Goal: Information Seeking & Learning: Learn about a topic

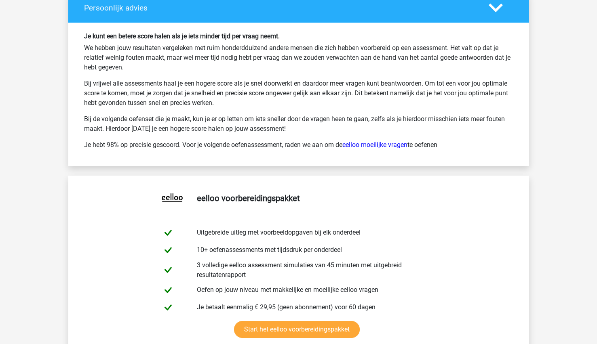
scroll to position [2665, 0]
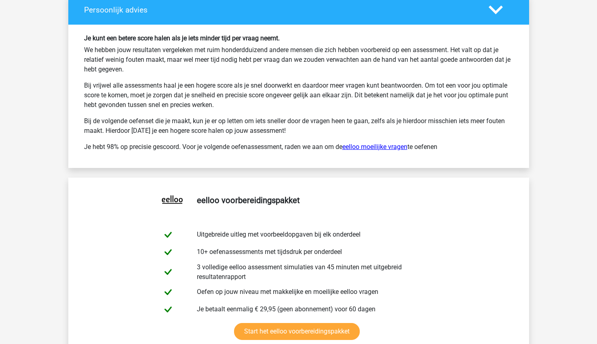
click at [389, 148] on link "eelloo moeilijke vragen" at bounding box center [374, 147] width 65 height 8
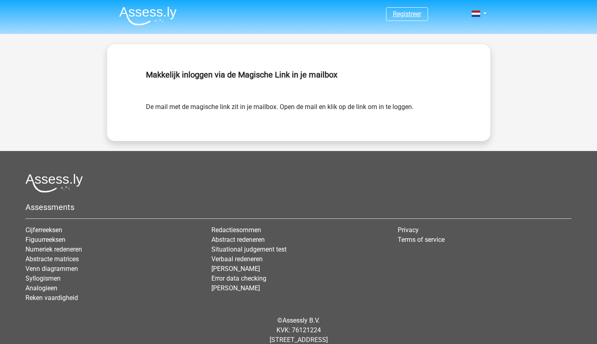
click at [406, 13] on link "Registreer" at bounding box center [407, 14] width 28 height 8
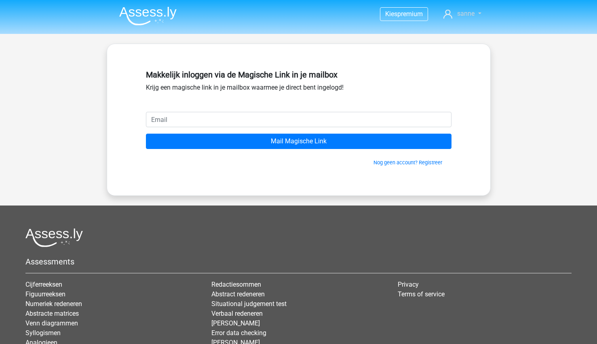
click at [464, 13] on span "sanne" at bounding box center [465, 14] width 17 height 8
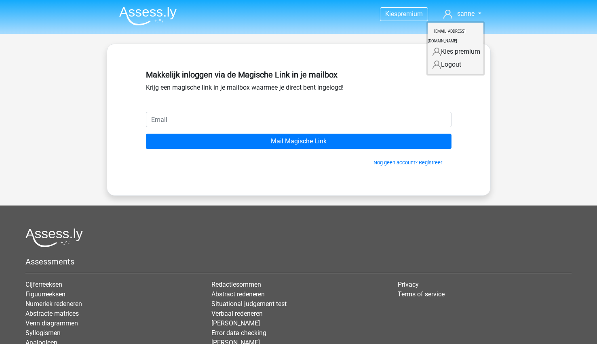
click at [153, 21] on img at bounding box center [147, 15] width 57 height 19
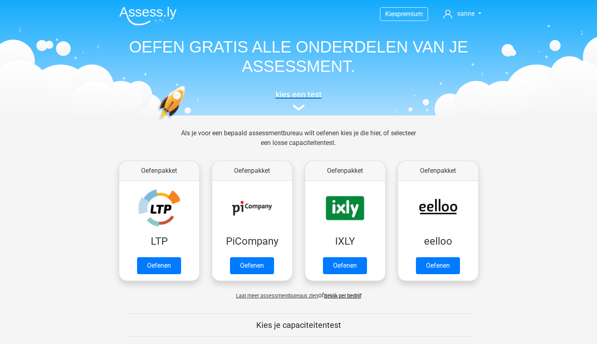
click at [298, 105] on img at bounding box center [298, 108] width 12 height 6
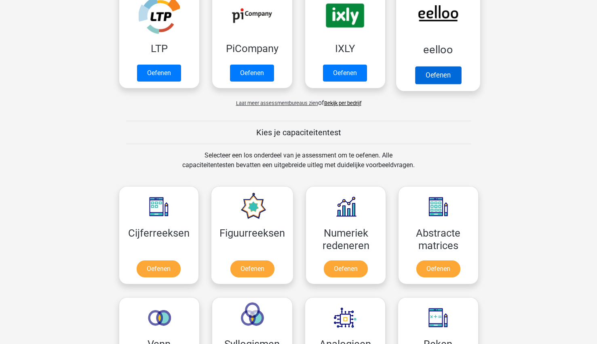
scroll to position [192, 0]
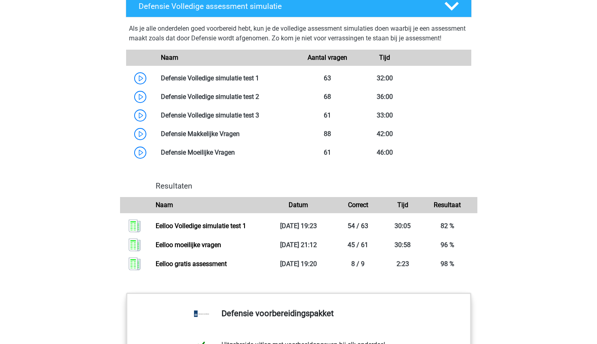
scroll to position [747, 0]
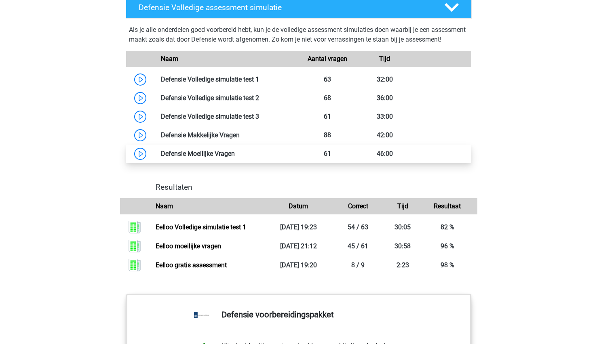
click at [235, 158] on link at bounding box center [235, 154] width 0 height 8
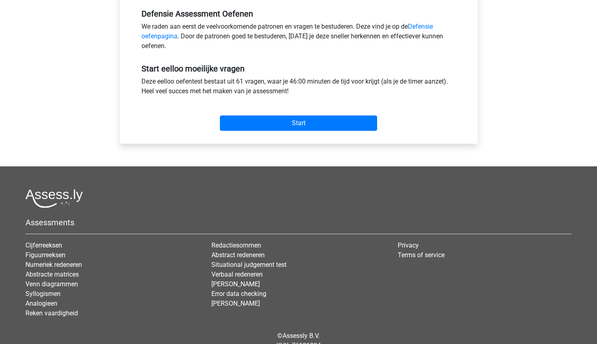
scroll to position [291, 0]
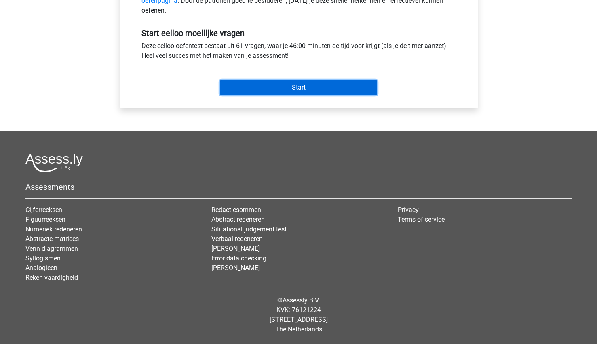
click at [295, 87] on input "Start" at bounding box center [298, 87] width 157 height 15
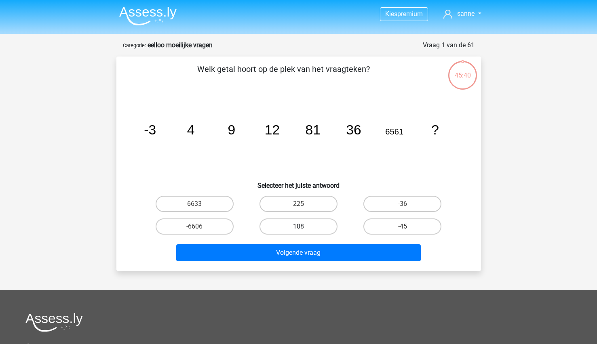
click at [301, 232] on label "108" at bounding box center [298, 226] width 78 height 16
click at [301, 232] on input "108" at bounding box center [300, 229] width 5 height 5
radio input "true"
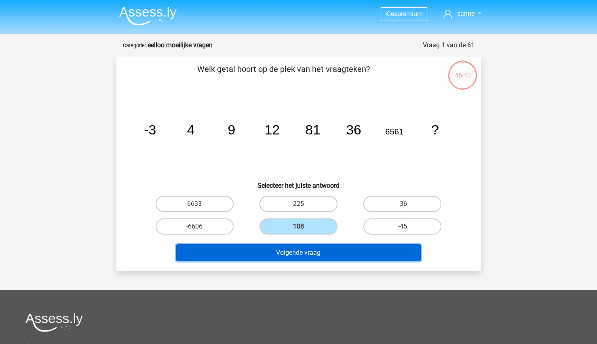
click at [292, 252] on button "Volgende vraag" at bounding box center [298, 252] width 244 height 17
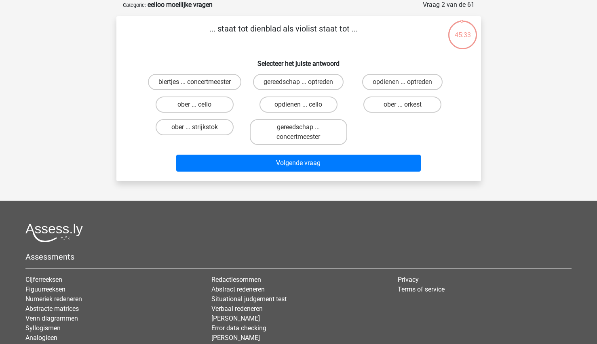
scroll to position [31, 0]
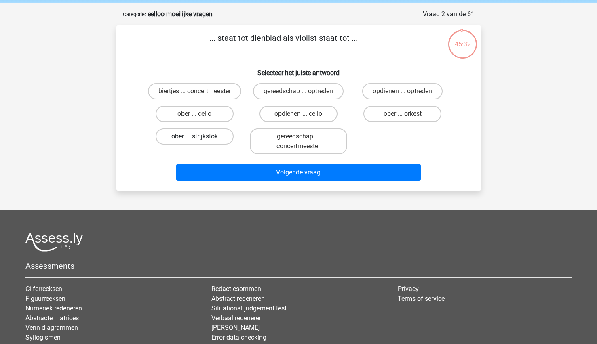
click at [210, 140] on label "ober ... strijkstok" at bounding box center [194, 136] width 78 height 16
click at [200, 140] on input "ober ... strijkstok" at bounding box center [196, 139] width 5 height 5
radio input "true"
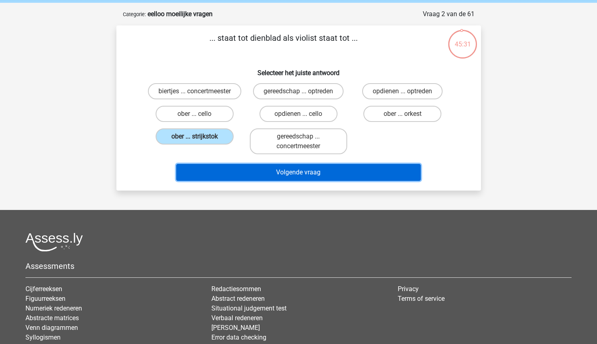
click at [229, 174] on button "Volgende vraag" at bounding box center [298, 172] width 244 height 17
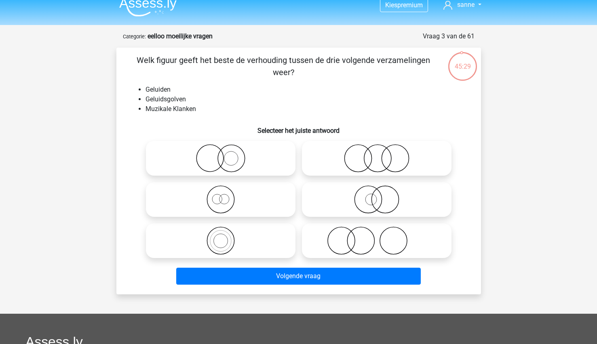
scroll to position [8, 0]
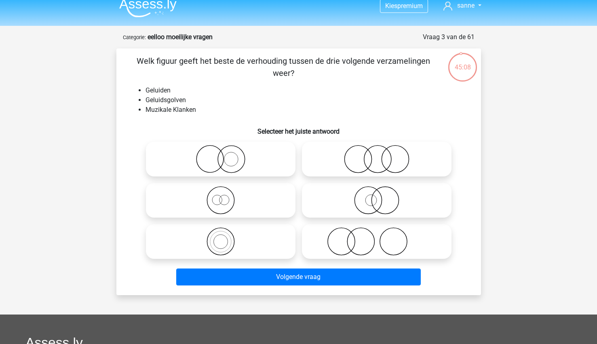
click at [228, 239] on icon at bounding box center [220, 241] width 143 height 28
click at [226, 237] on input "radio" at bounding box center [223, 234] width 5 height 5
radio input "true"
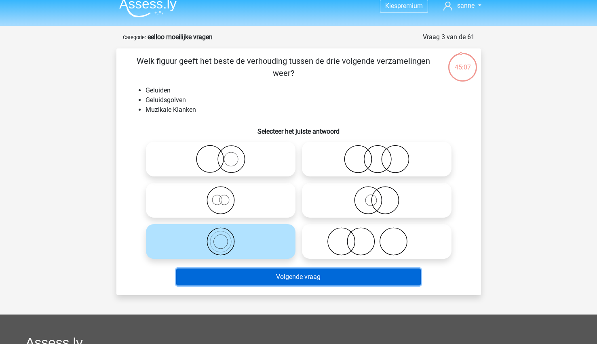
click at [222, 281] on button "Volgende vraag" at bounding box center [298, 277] width 244 height 17
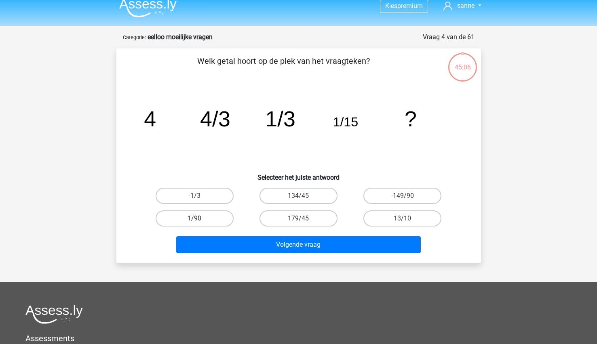
scroll to position [40, 0]
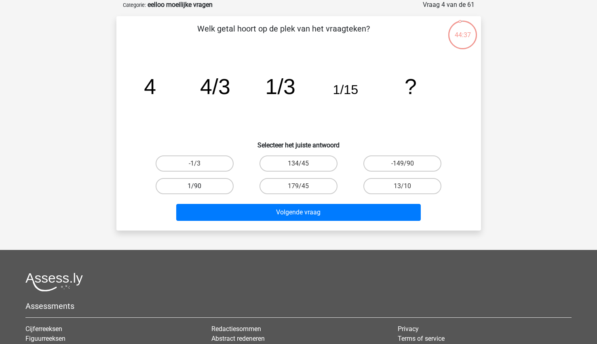
click at [188, 186] on label "1/90" at bounding box center [194, 186] width 78 height 16
click at [194, 186] on input "1/90" at bounding box center [196, 188] width 5 height 5
radio input "true"
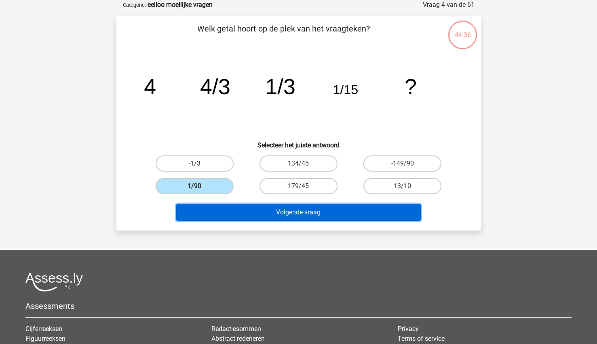
click at [219, 212] on button "Volgende vraag" at bounding box center [298, 212] width 244 height 17
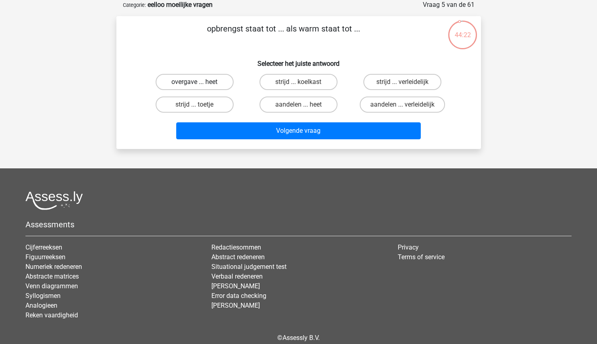
click at [207, 84] on label "overgave ... heet" at bounding box center [194, 82] width 78 height 16
click at [200, 84] on input "overgave ... heet" at bounding box center [196, 84] width 5 height 5
radio input "true"
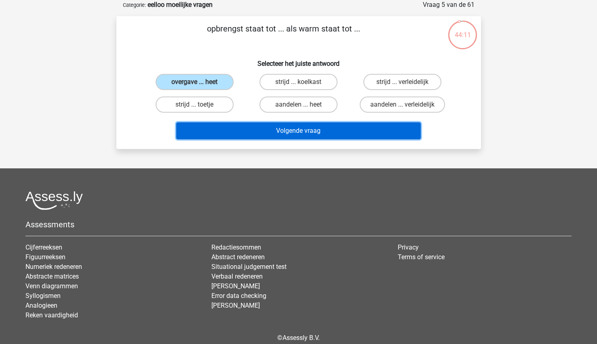
click at [223, 129] on button "Volgende vraag" at bounding box center [298, 130] width 244 height 17
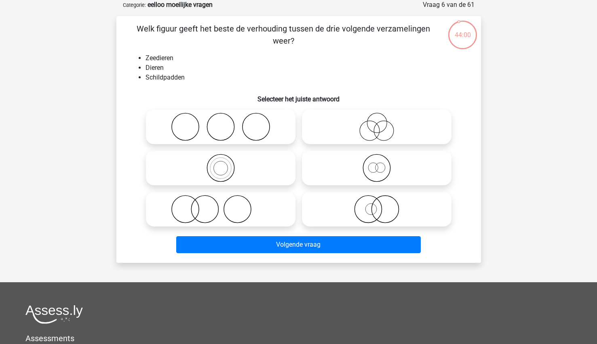
click at [378, 166] on icon at bounding box center [376, 168] width 143 height 28
click at [378, 164] on input "radio" at bounding box center [378, 161] width 5 height 5
radio input "true"
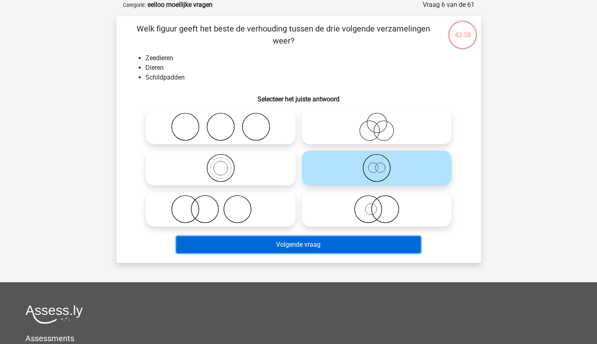
click at [301, 239] on button "Volgende vraag" at bounding box center [298, 244] width 244 height 17
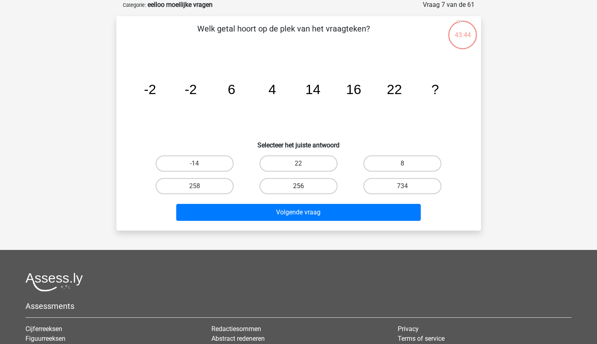
click at [308, 189] on label "256" at bounding box center [298, 186] width 78 height 16
click at [303, 189] on input "256" at bounding box center [300, 188] width 5 height 5
radio input "true"
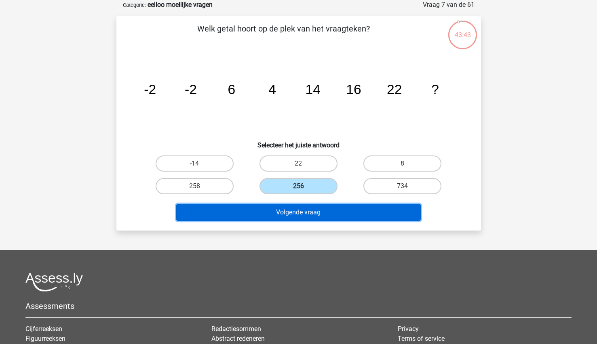
click at [290, 214] on button "Volgende vraag" at bounding box center [298, 212] width 244 height 17
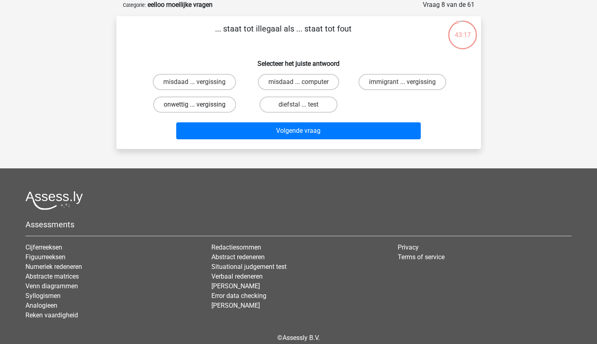
click at [190, 103] on label "onwettig ... vergissing" at bounding box center [194, 105] width 83 height 16
click at [194, 105] on input "onwettig ... vergissing" at bounding box center [196, 107] width 5 height 5
radio input "true"
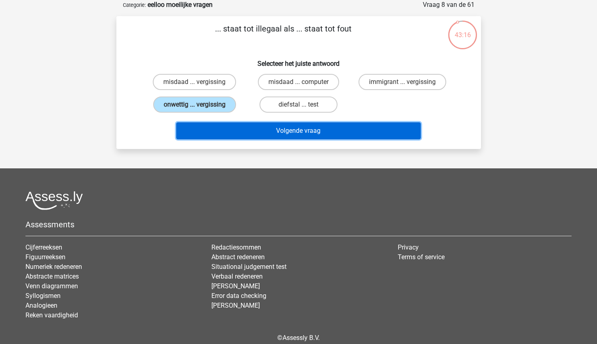
click at [222, 129] on button "Volgende vraag" at bounding box center [298, 130] width 244 height 17
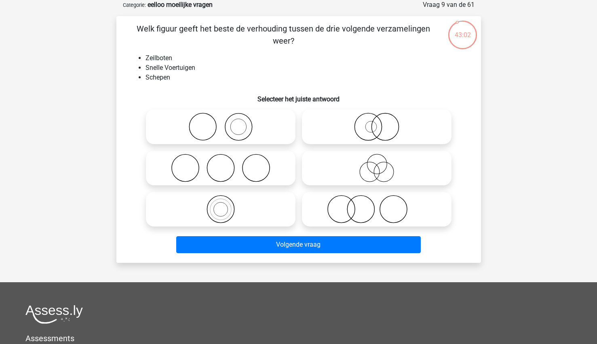
click at [369, 130] on icon at bounding box center [376, 127] width 143 height 28
click at [376, 123] on input "radio" at bounding box center [378, 120] width 5 height 5
radio input "true"
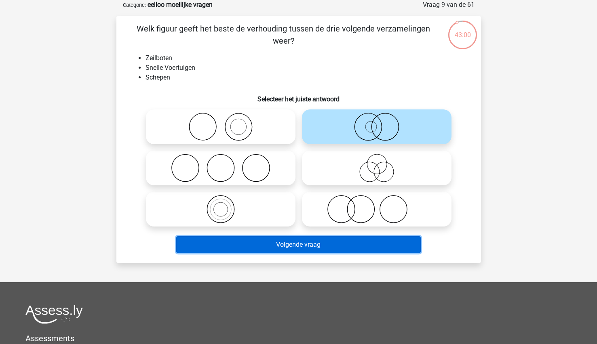
click at [286, 242] on button "Volgende vraag" at bounding box center [298, 244] width 244 height 17
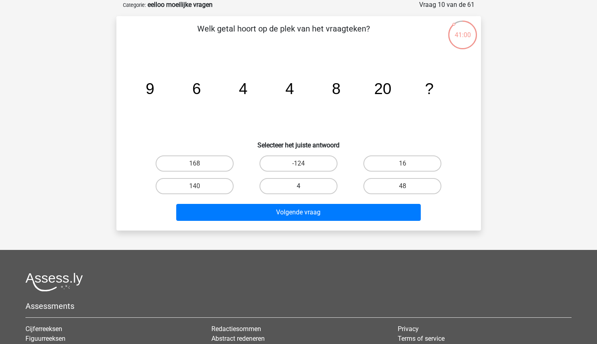
click at [299, 192] on label "4" at bounding box center [298, 186] width 78 height 16
click at [299, 191] on input "4" at bounding box center [300, 188] width 5 height 5
radio input "true"
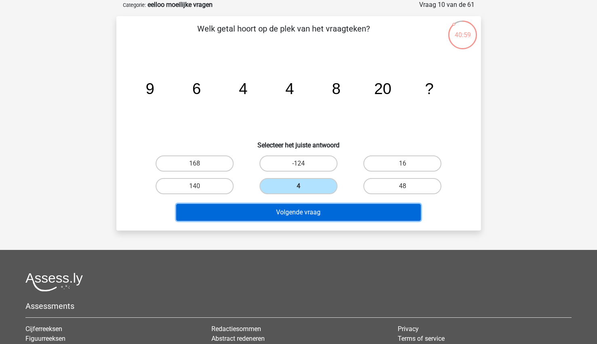
click at [287, 211] on button "Volgende vraag" at bounding box center [298, 212] width 244 height 17
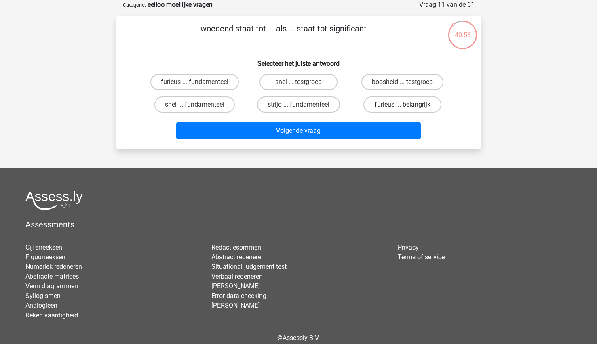
click at [400, 108] on label "furieus ... belangrijk" at bounding box center [402, 105] width 78 height 16
click at [402, 108] on input "furieus ... belangrijk" at bounding box center [404, 107] width 5 height 5
radio input "true"
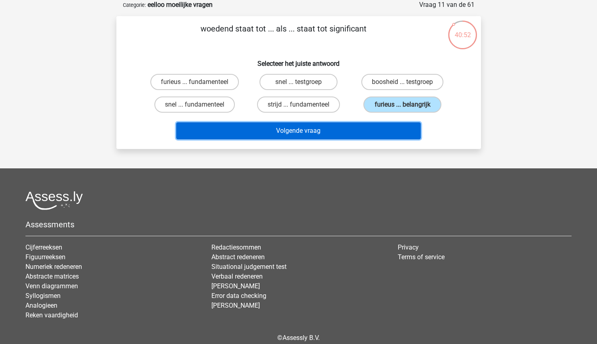
click at [359, 132] on button "Volgende vraag" at bounding box center [298, 130] width 244 height 17
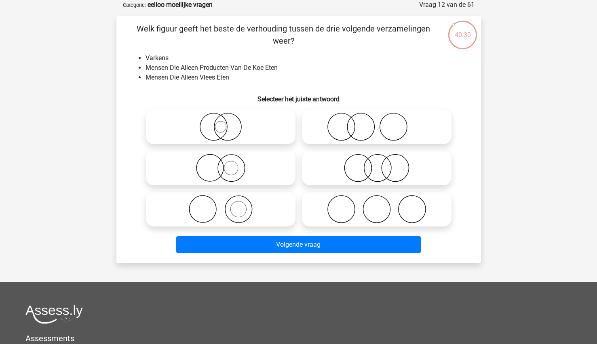
click at [338, 208] on icon at bounding box center [376, 209] width 143 height 28
click at [376, 205] on input "radio" at bounding box center [378, 202] width 5 height 5
radio input "true"
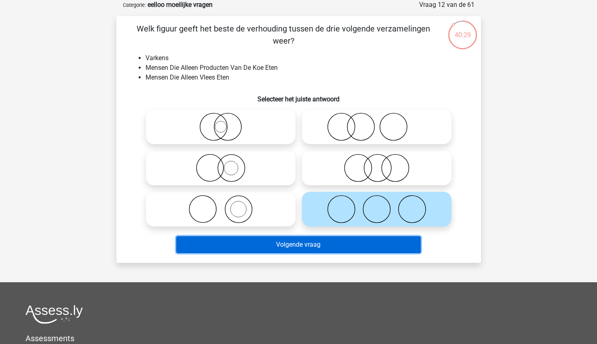
click at [305, 242] on button "Volgende vraag" at bounding box center [298, 244] width 244 height 17
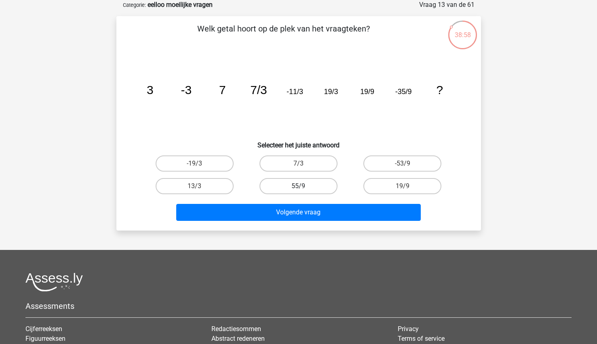
click at [312, 185] on label "55/9" at bounding box center [298, 186] width 78 height 16
click at [303, 186] on input "55/9" at bounding box center [300, 188] width 5 height 5
radio input "true"
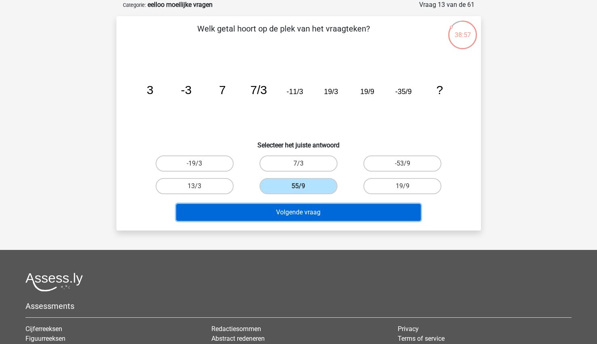
click at [284, 217] on button "Volgende vraag" at bounding box center [298, 212] width 244 height 17
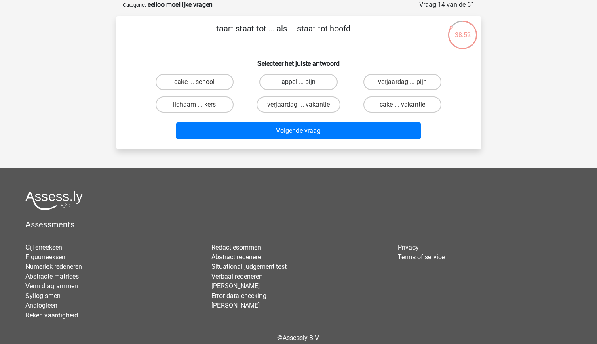
click at [283, 85] on label "appel ... pijn" at bounding box center [298, 82] width 78 height 16
click at [298, 85] on input "appel ... pijn" at bounding box center [300, 84] width 5 height 5
radio input "true"
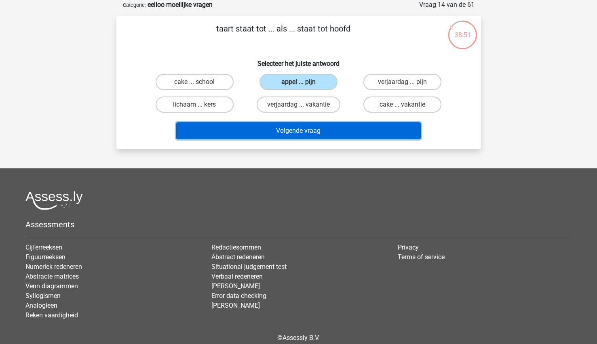
click at [263, 132] on button "Volgende vraag" at bounding box center [298, 130] width 244 height 17
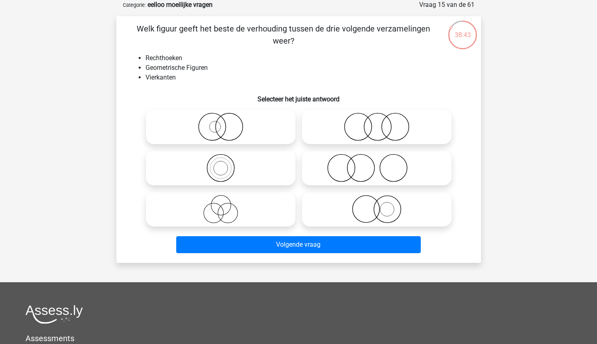
click at [216, 171] on icon at bounding box center [220, 168] width 143 height 28
click at [221, 164] on input "radio" at bounding box center [223, 161] width 5 height 5
radio input "true"
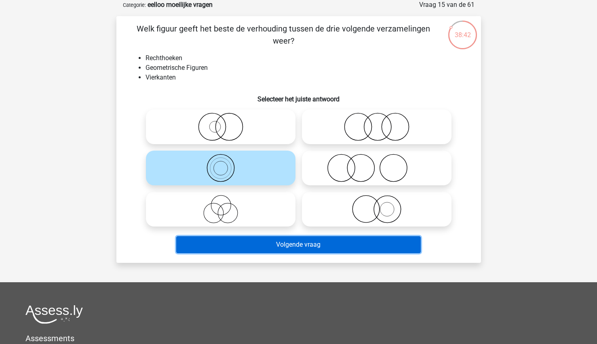
click at [213, 247] on button "Volgende vraag" at bounding box center [298, 244] width 244 height 17
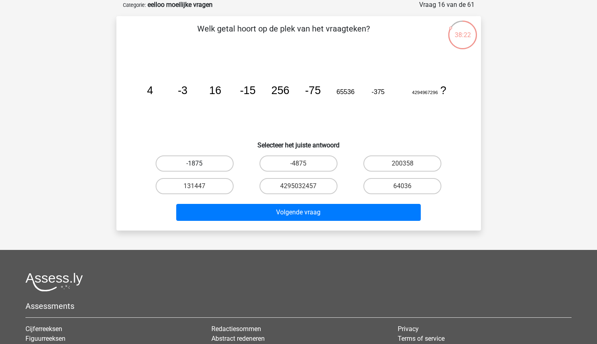
click at [212, 163] on label "-1875" at bounding box center [194, 163] width 78 height 16
click at [200, 164] on input "-1875" at bounding box center [196, 166] width 5 height 5
radio input "true"
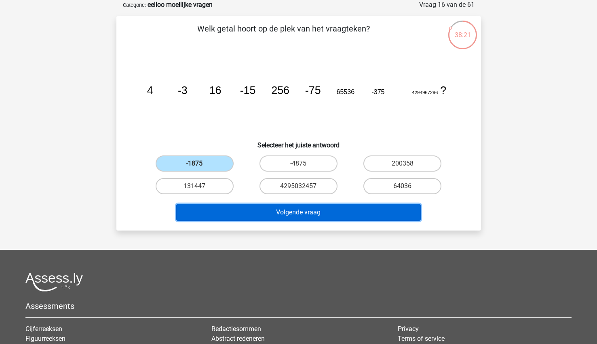
click at [207, 213] on button "Volgende vraag" at bounding box center [298, 212] width 244 height 17
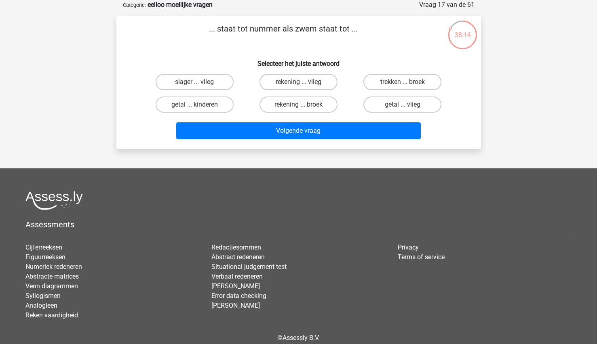
click at [300, 106] on input "rekening ... broek" at bounding box center [300, 107] width 5 height 5
radio input "true"
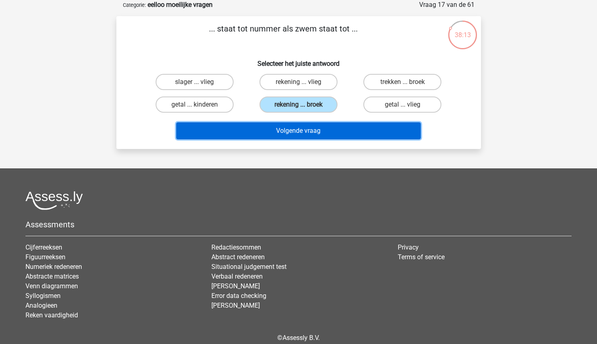
click at [286, 129] on button "Volgende vraag" at bounding box center [298, 130] width 244 height 17
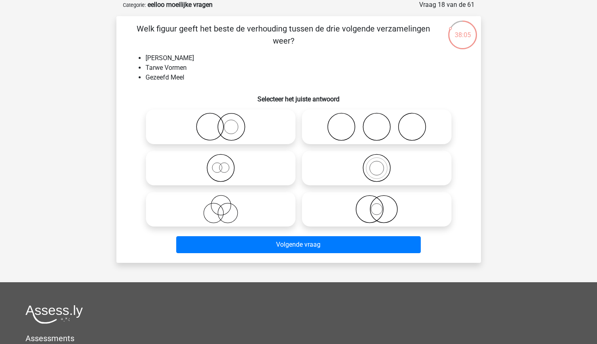
click at [229, 166] on icon at bounding box center [220, 168] width 143 height 28
click at [226, 164] on input "radio" at bounding box center [223, 161] width 5 height 5
radio input "true"
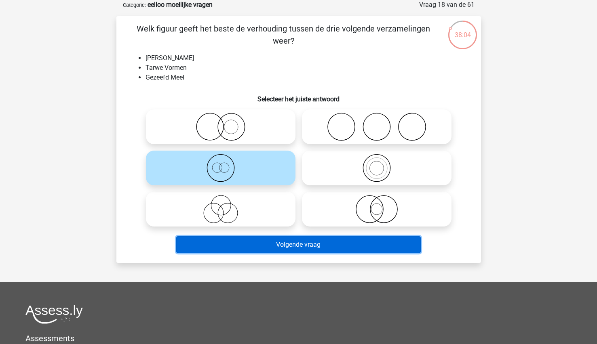
click at [226, 242] on button "Volgende vraag" at bounding box center [298, 244] width 244 height 17
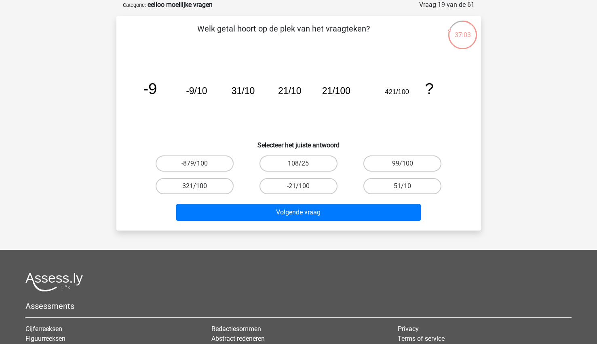
click at [193, 189] on label "321/100" at bounding box center [194, 186] width 78 height 16
click at [194, 189] on input "321/100" at bounding box center [196, 188] width 5 height 5
radio input "true"
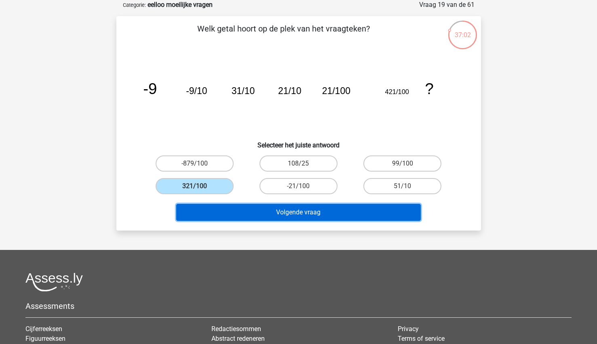
click at [229, 212] on button "Volgende vraag" at bounding box center [298, 212] width 244 height 17
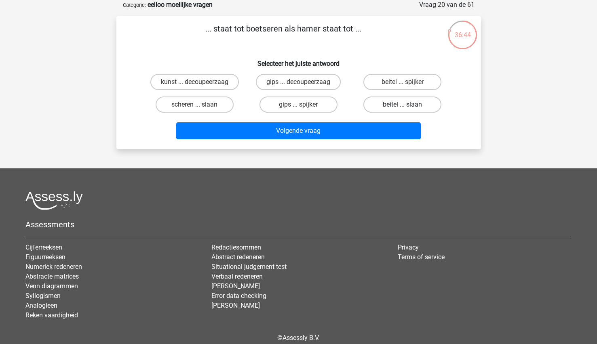
click at [414, 103] on label "beitel ... slaan" at bounding box center [402, 105] width 78 height 16
click at [408, 105] on input "beitel ... slaan" at bounding box center [404, 107] width 5 height 5
radio input "true"
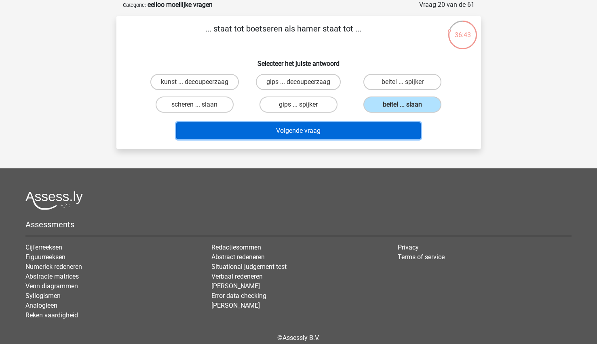
click at [364, 131] on button "Volgende vraag" at bounding box center [298, 130] width 244 height 17
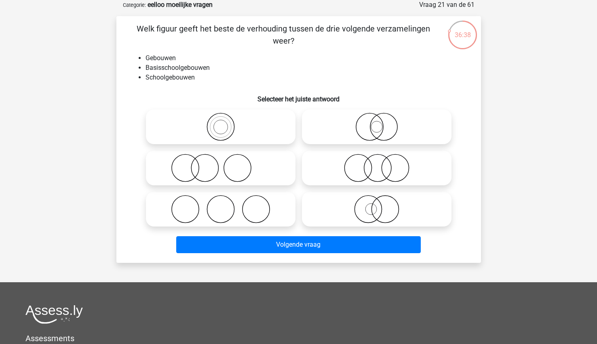
click at [223, 121] on input "radio" at bounding box center [223, 120] width 5 height 5
radio input "true"
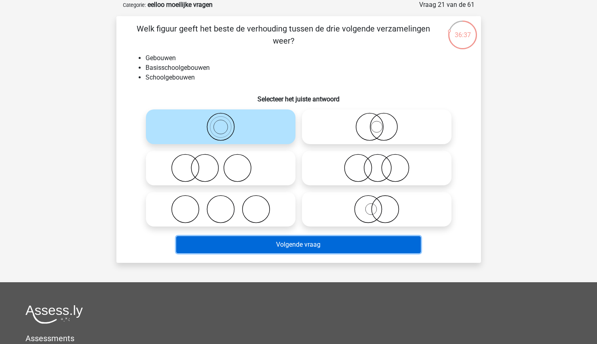
click at [200, 248] on button "Volgende vraag" at bounding box center [298, 244] width 244 height 17
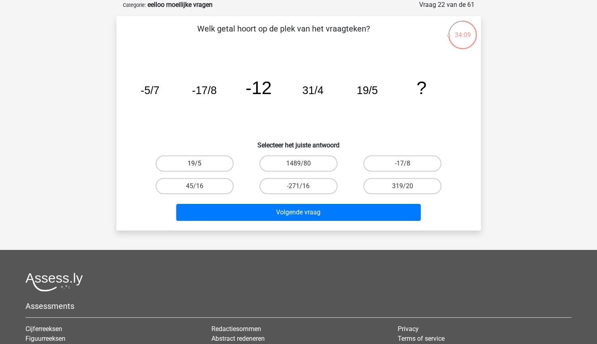
click at [194, 158] on label "19/5" at bounding box center [194, 163] width 78 height 16
click at [194, 164] on input "19/5" at bounding box center [196, 166] width 5 height 5
radio input "true"
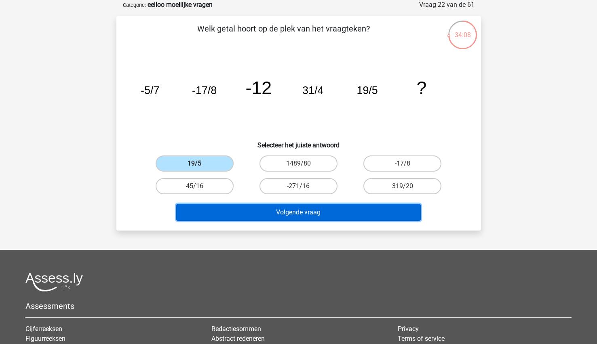
click at [237, 216] on button "Volgende vraag" at bounding box center [298, 212] width 244 height 17
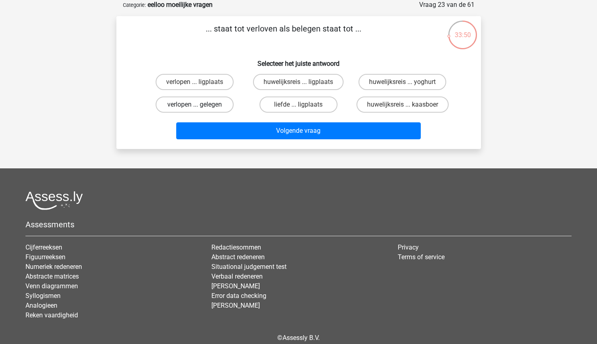
click at [209, 101] on label "verlopen ... gelegen" at bounding box center [194, 105] width 78 height 16
click at [200, 105] on input "verlopen ... gelegen" at bounding box center [196, 107] width 5 height 5
radio input "true"
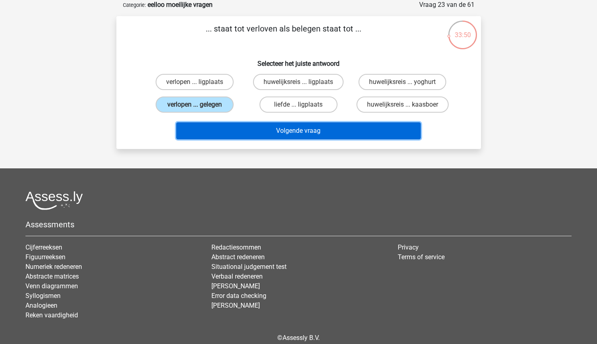
click at [229, 129] on button "Volgende vraag" at bounding box center [298, 130] width 244 height 17
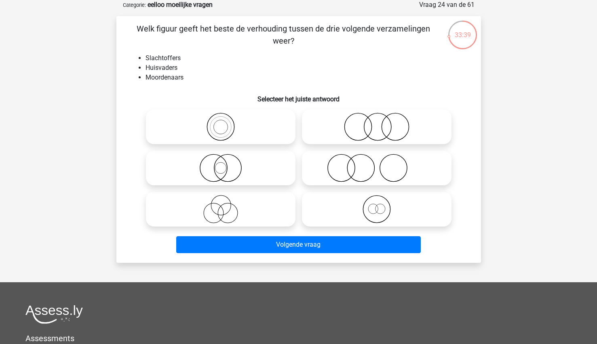
click at [232, 208] on icon at bounding box center [220, 209] width 143 height 28
click at [226, 205] on input "radio" at bounding box center [223, 202] width 5 height 5
radio input "true"
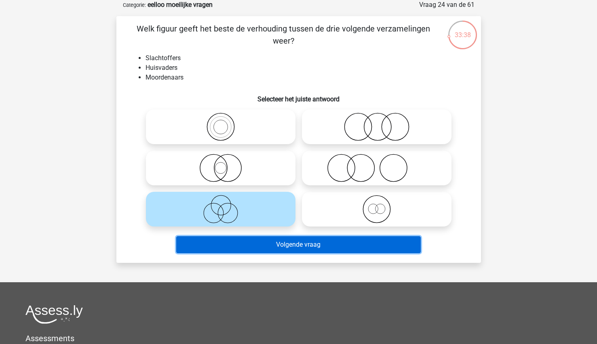
click at [247, 239] on button "Volgende vraag" at bounding box center [298, 244] width 244 height 17
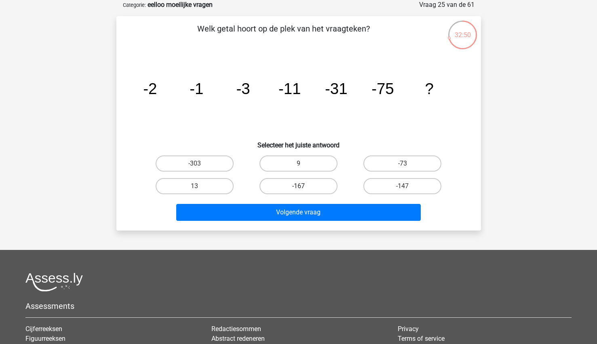
click at [315, 188] on label "-167" at bounding box center [298, 186] width 78 height 16
click at [303, 188] on input "-167" at bounding box center [300, 188] width 5 height 5
radio input "true"
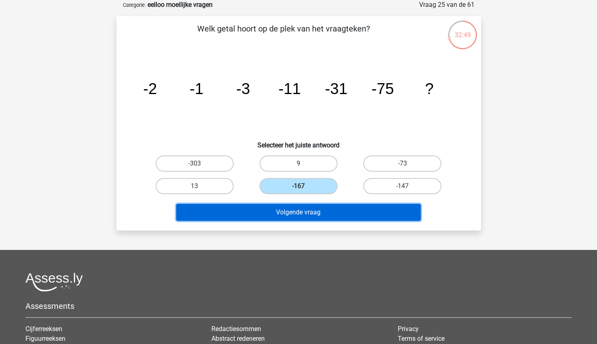
click at [296, 217] on button "Volgende vraag" at bounding box center [298, 212] width 244 height 17
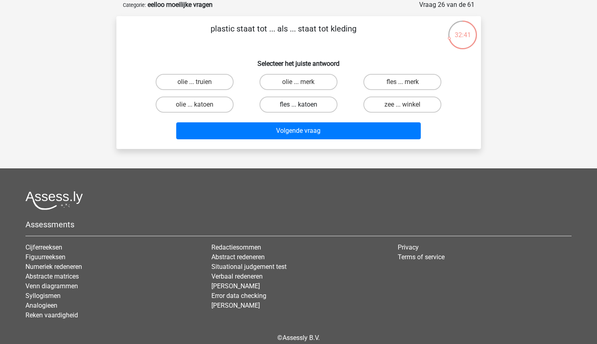
click at [329, 106] on label "fles ... katoen" at bounding box center [298, 105] width 78 height 16
click at [303, 106] on input "fles ... katoen" at bounding box center [300, 107] width 5 height 5
radio input "true"
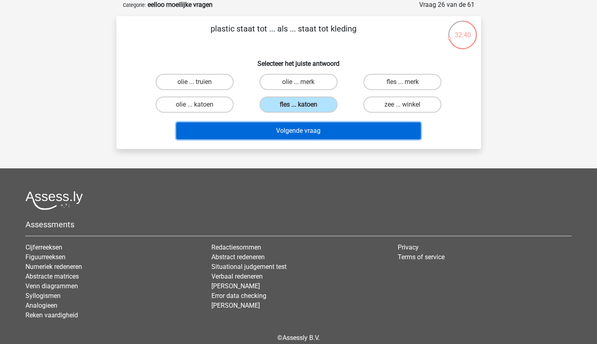
click at [312, 134] on button "Volgende vraag" at bounding box center [298, 130] width 244 height 17
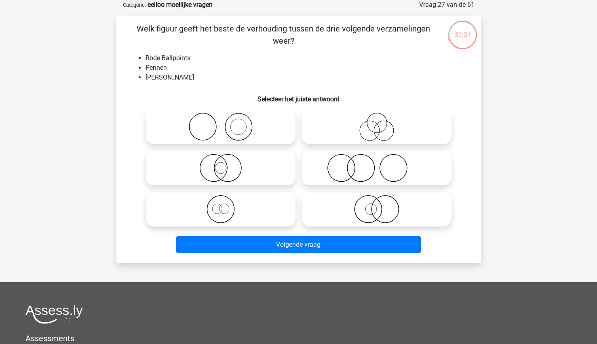
click at [213, 162] on icon at bounding box center [220, 168] width 143 height 28
click at [221, 162] on input "radio" at bounding box center [223, 161] width 5 height 5
radio input "true"
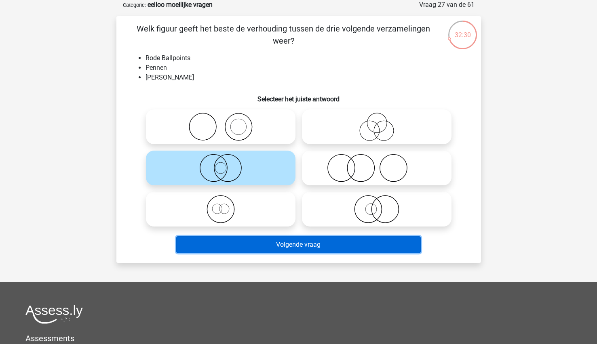
click at [219, 246] on button "Volgende vraag" at bounding box center [298, 244] width 244 height 17
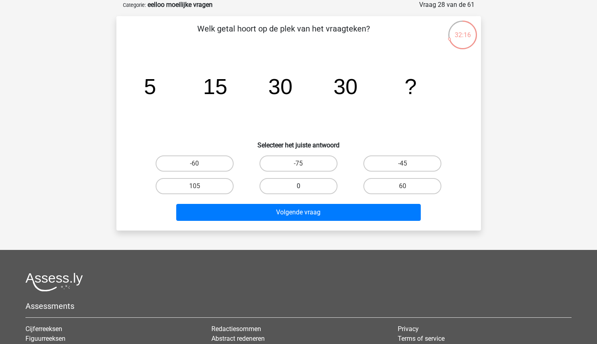
click at [303, 184] on label "0" at bounding box center [298, 186] width 78 height 16
click at [303, 186] on input "0" at bounding box center [300, 188] width 5 height 5
radio input "true"
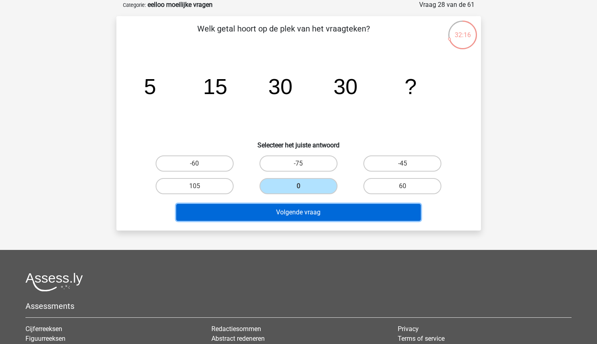
click at [275, 213] on button "Volgende vraag" at bounding box center [298, 212] width 244 height 17
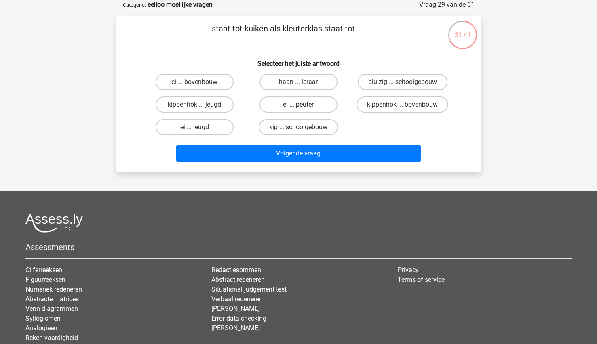
click at [298, 103] on label "ei ... peuter" at bounding box center [298, 105] width 78 height 16
click at [298, 105] on input "ei ... peuter" at bounding box center [300, 107] width 5 height 5
radio input "true"
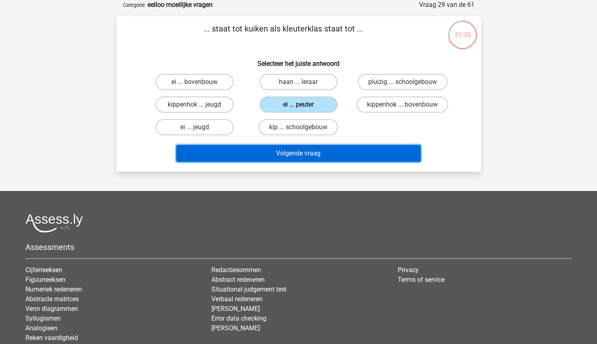
click at [263, 153] on button "Volgende vraag" at bounding box center [298, 153] width 244 height 17
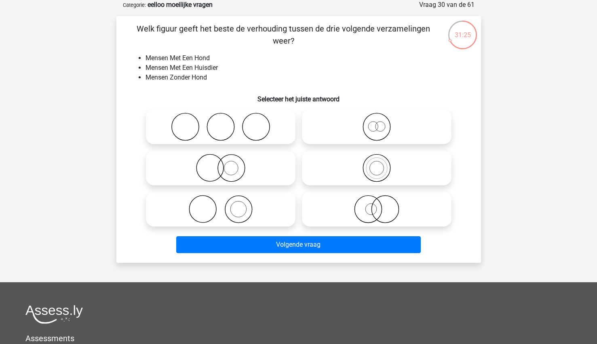
click at [244, 178] on icon at bounding box center [220, 168] width 143 height 28
click at [226, 164] on input "radio" at bounding box center [223, 161] width 5 height 5
radio input "true"
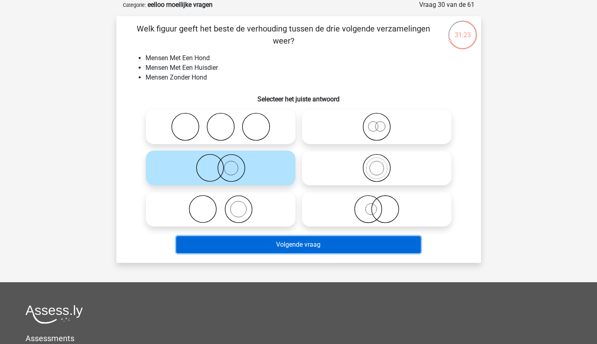
click at [248, 246] on button "Volgende vraag" at bounding box center [298, 244] width 244 height 17
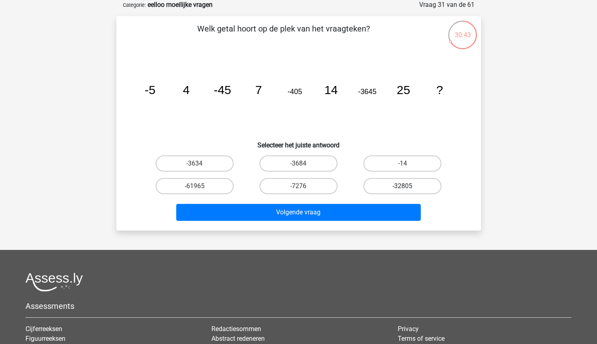
click at [396, 184] on label "-32805" at bounding box center [402, 186] width 78 height 16
click at [402, 186] on input "-32805" at bounding box center [404, 188] width 5 height 5
radio input "true"
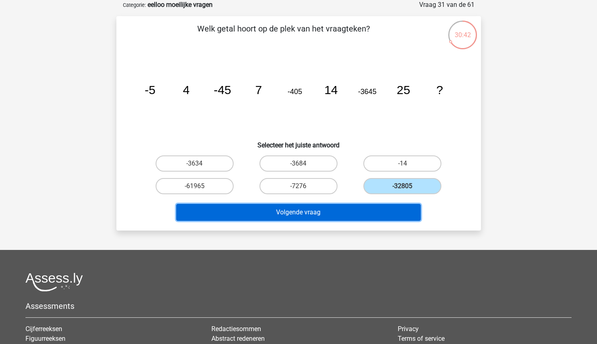
click at [354, 213] on button "Volgende vraag" at bounding box center [298, 212] width 244 height 17
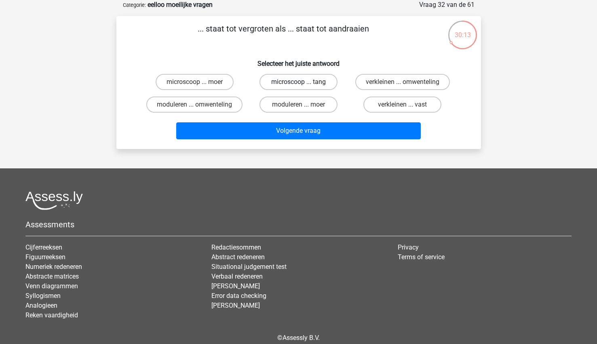
click at [307, 75] on label "microscoop ... tang" at bounding box center [298, 82] width 78 height 16
click at [303, 82] on input "microscoop ... tang" at bounding box center [300, 84] width 5 height 5
radio input "true"
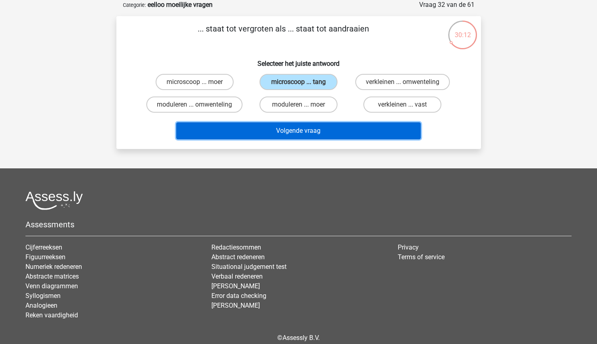
click at [295, 132] on button "Volgende vraag" at bounding box center [298, 130] width 244 height 17
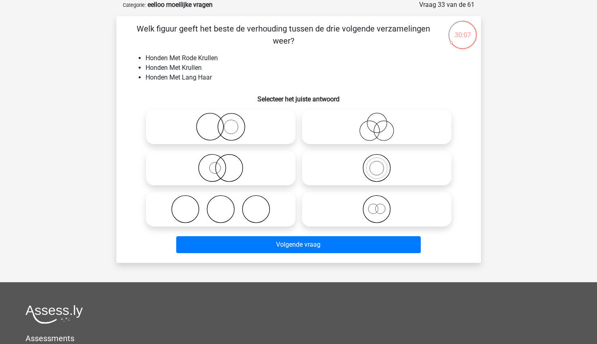
click at [229, 179] on icon at bounding box center [220, 168] width 143 height 28
click at [226, 164] on input "radio" at bounding box center [223, 161] width 5 height 5
radio input "true"
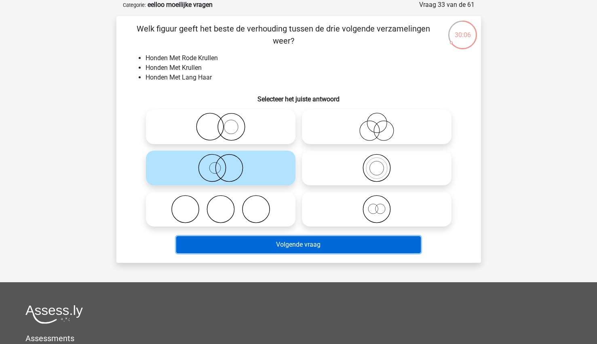
click at [243, 246] on button "Volgende vraag" at bounding box center [298, 244] width 244 height 17
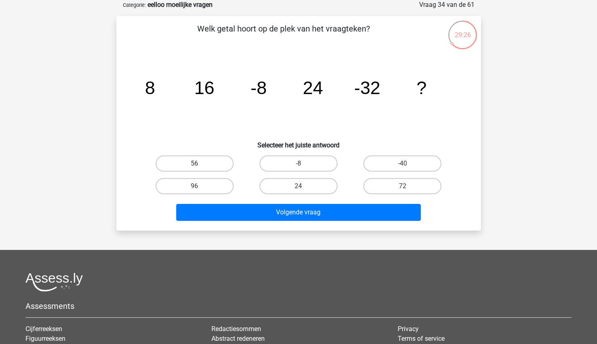
click at [218, 161] on label "56" at bounding box center [194, 163] width 78 height 16
click at [200, 164] on input "56" at bounding box center [196, 166] width 5 height 5
radio input "true"
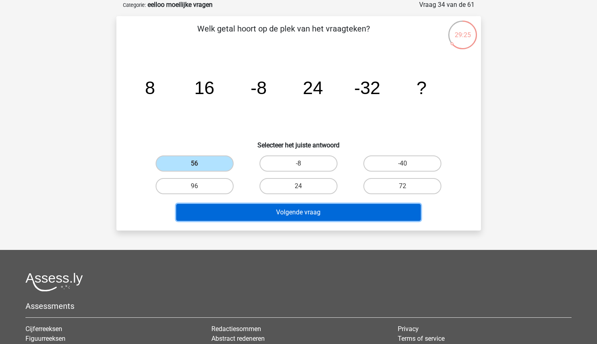
click at [225, 209] on button "Volgende vraag" at bounding box center [298, 212] width 244 height 17
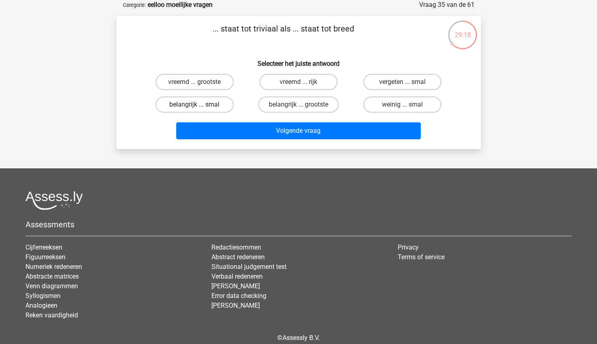
click at [197, 102] on label "belangrijk ... smal" at bounding box center [194, 105] width 78 height 16
click at [197, 105] on input "belangrijk ... smal" at bounding box center [196, 107] width 5 height 5
radio input "true"
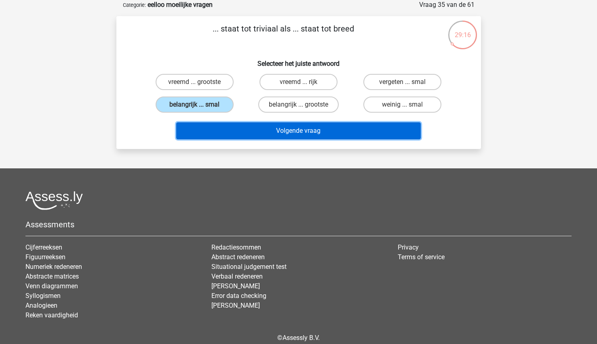
click at [237, 128] on button "Volgende vraag" at bounding box center [298, 130] width 244 height 17
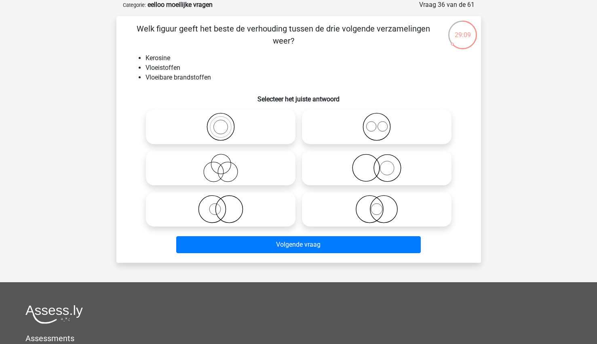
click at [255, 115] on icon at bounding box center [220, 127] width 143 height 28
click at [226, 118] on input "radio" at bounding box center [223, 120] width 5 height 5
radio input "true"
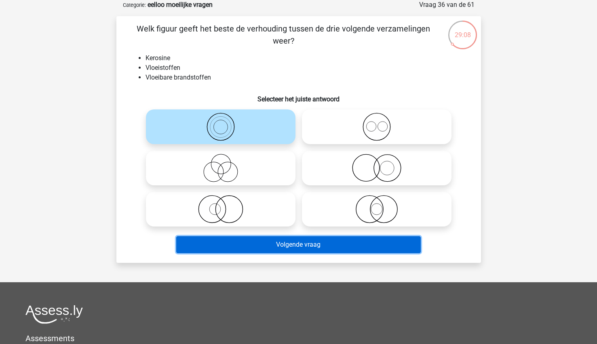
click at [229, 247] on button "Volgende vraag" at bounding box center [298, 244] width 244 height 17
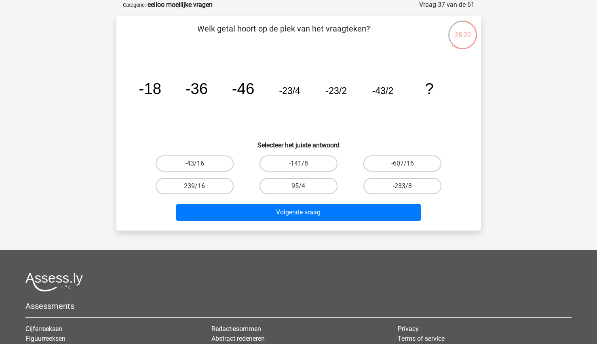
click at [224, 164] on label "-43/16" at bounding box center [194, 163] width 78 height 16
click at [200, 164] on input "-43/16" at bounding box center [196, 166] width 5 height 5
radio input "true"
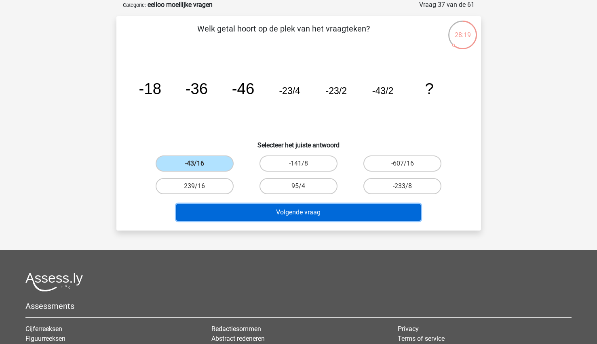
click at [215, 218] on button "Volgende vraag" at bounding box center [298, 212] width 244 height 17
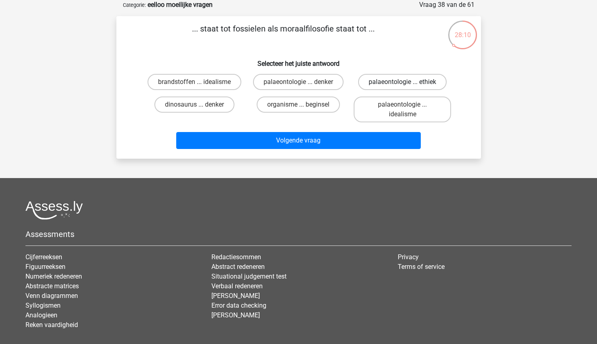
click at [380, 83] on label "palaeontologie ... ethiek" at bounding box center [402, 82] width 88 height 16
click at [402, 83] on input "palaeontologie ... ethiek" at bounding box center [404, 84] width 5 height 5
radio input "true"
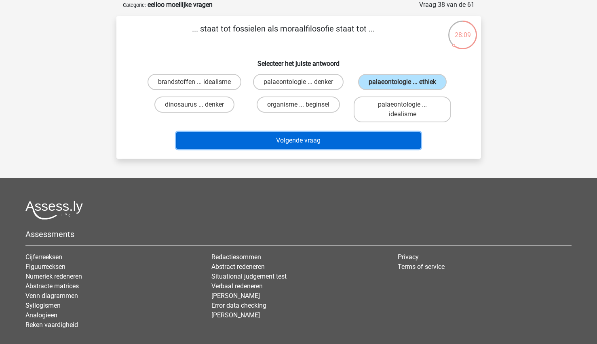
click at [311, 141] on button "Volgende vraag" at bounding box center [298, 140] width 244 height 17
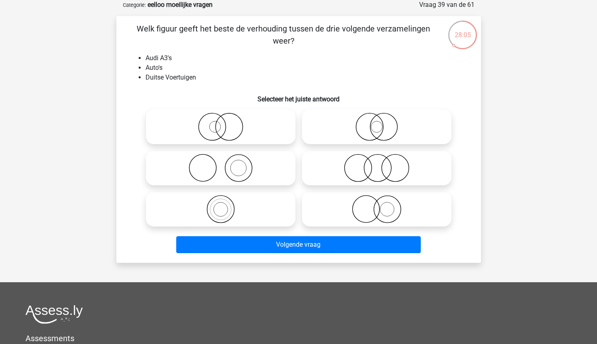
click at [203, 214] on icon at bounding box center [220, 209] width 143 height 28
click at [221, 205] on input "radio" at bounding box center [223, 202] width 5 height 5
radio input "true"
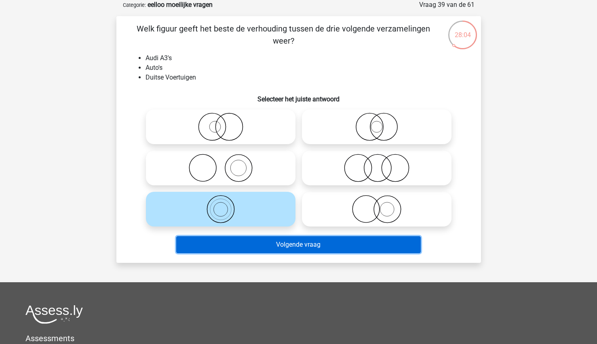
click at [231, 244] on button "Volgende vraag" at bounding box center [298, 244] width 244 height 17
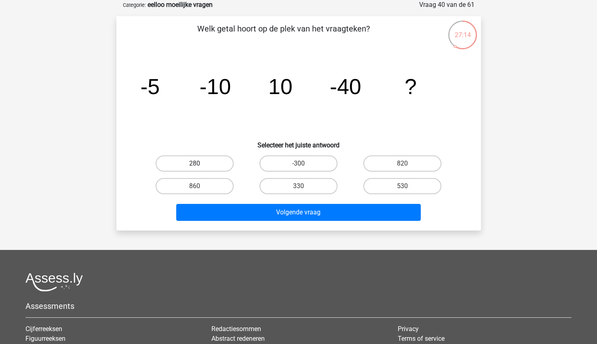
click at [212, 162] on label "280" at bounding box center [194, 163] width 78 height 16
click at [200, 164] on input "280" at bounding box center [196, 166] width 5 height 5
radio input "true"
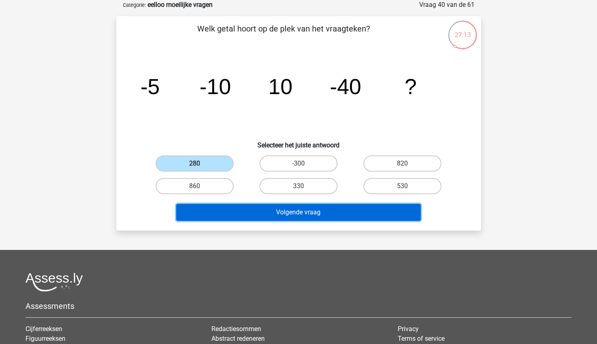
click at [224, 212] on button "Volgende vraag" at bounding box center [298, 212] width 244 height 17
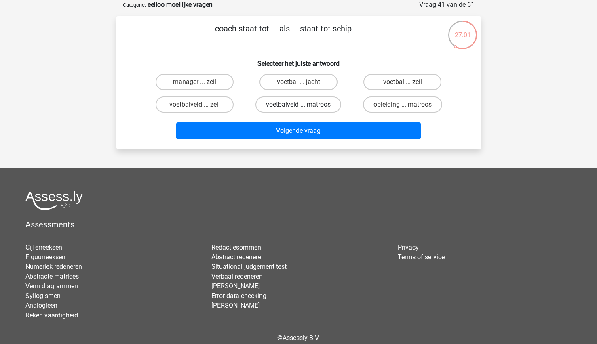
click at [306, 103] on label "voetbalveld ... matroos" at bounding box center [298, 105] width 86 height 16
click at [303, 105] on input "voetbalveld ... matroos" at bounding box center [300, 107] width 5 height 5
radio input "true"
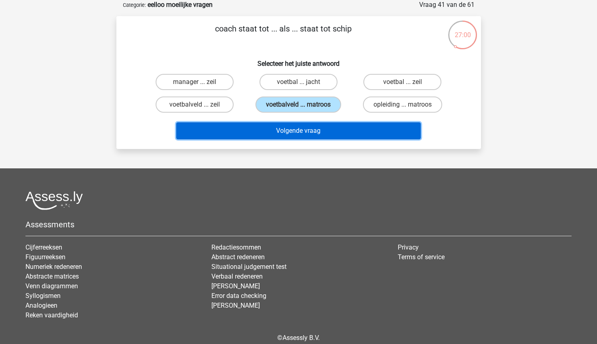
click at [336, 133] on button "Volgende vraag" at bounding box center [298, 130] width 244 height 17
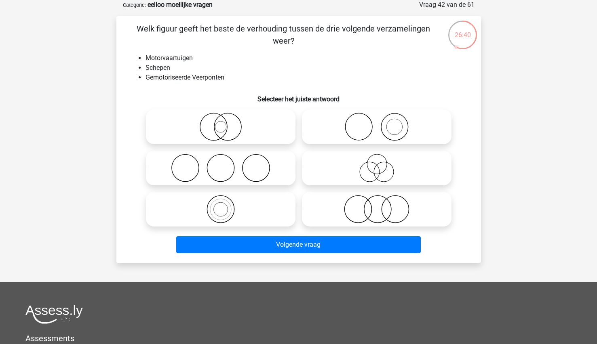
click at [244, 214] on icon at bounding box center [220, 209] width 143 height 28
click at [226, 205] on input "radio" at bounding box center [223, 202] width 5 height 5
radio input "true"
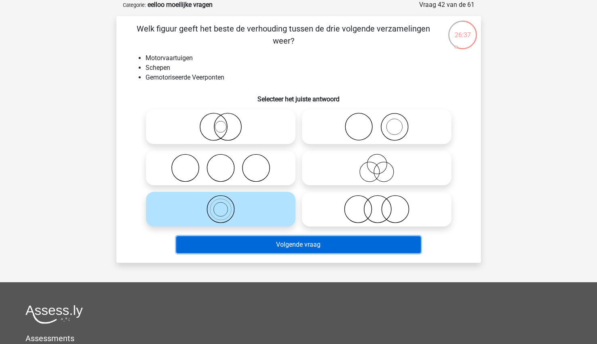
click at [254, 246] on button "Volgende vraag" at bounding box center [298, 244] width 244 height 17
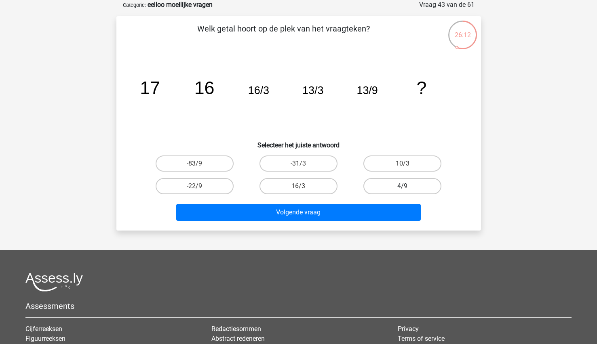
click at [396, 187] on label "4/9" at bounding box center [402, 186] width 78 height 16
click at [402, 187] on input "4/9" at bounding box center [404, 188] width 5 height 5
radio input "true"
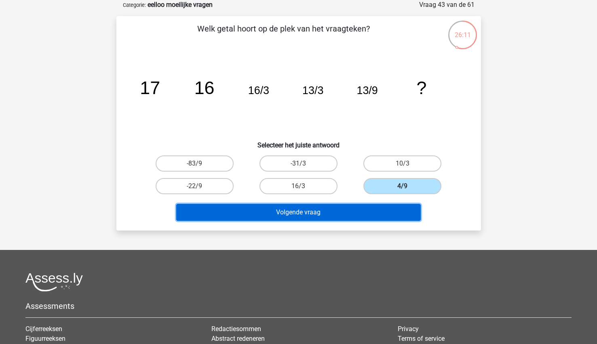
click at [347, 218] on button "Volgende vraag" at bounding box center [298, 212] width 244 height 17
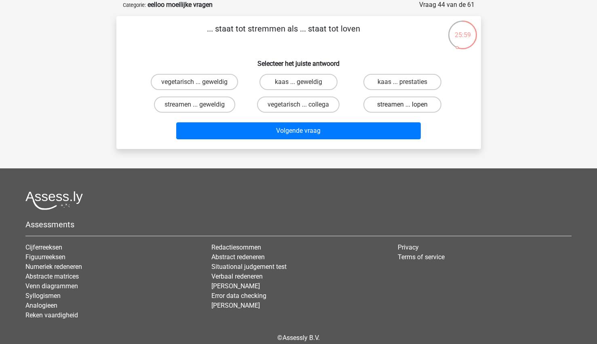
click at [392, 109] on label "streamen ... lopen" at bounding box center [402, 105] width 78 height 16
click at [402, 109] on input "streamen ... lopen" at bounding box center [404, 107] width 5 height 5
radio input "true"
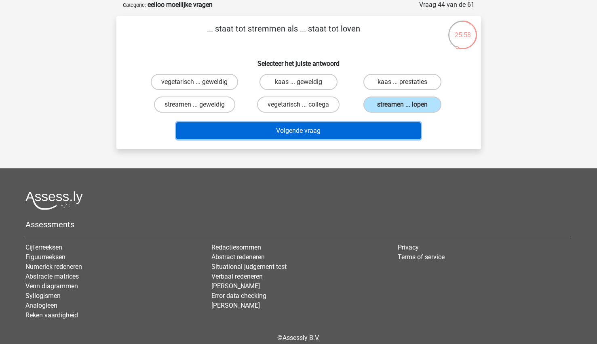
click at [354, 130] on button "Volgende vraag" at bounding box center [298, 130] width 244 height 17
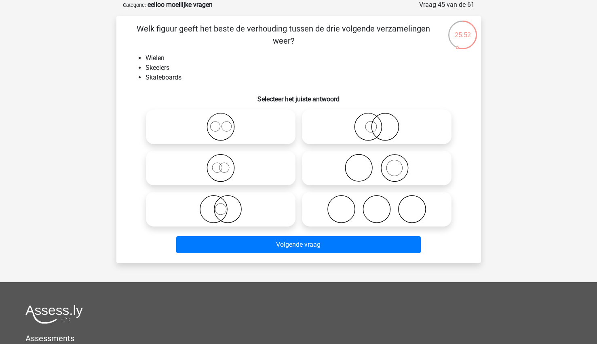
click at [327, 191] on div at bounding box center [376, 209] width 156 height 41
click at [325, 206] on icon at bounding box center [376, 209] width 143 height 28
click at [376, 205] on input "radio" at bounding box center [378, 202] width 5 height 5
radio input "true"
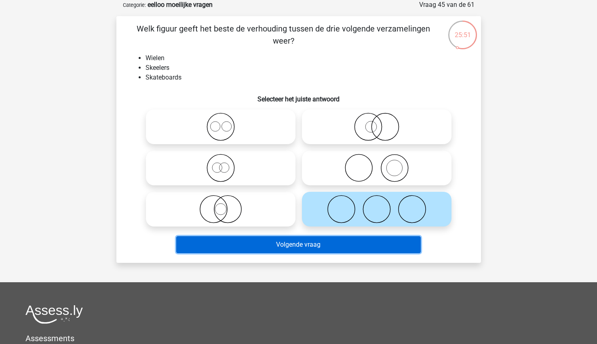
click at [283, 251] on button "Volgende vraag" at bounding box center [298, 244] width 244 height 17
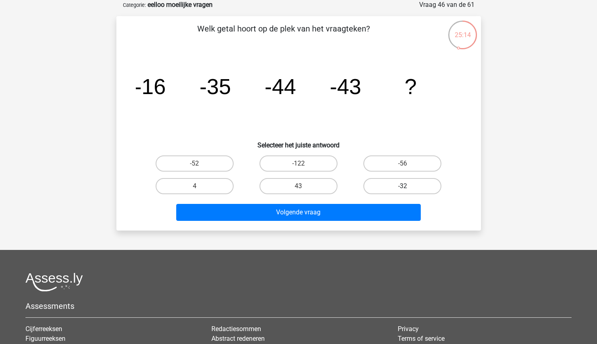
click at [412, 185] on label "-32" at bounding box center [402, 186] width 78 height 16
click at [408, 186] on input "-32" at bounding box center [404, 188] width 5 height 5
radio input "true"
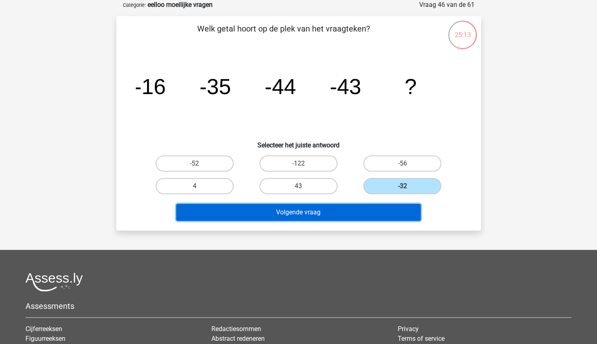
click at [360, 212] on button "Volgende vraag" at bounding box center [298, 212] width 244 height 17
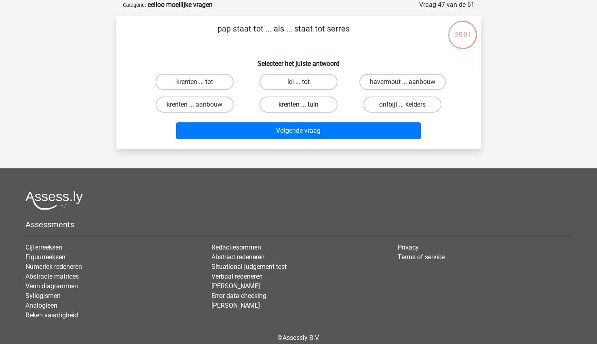
click at [318, 104] on label "krenten ... tuin" at bounding box center [298, 105] width 78 height 16
click at [303, 105] on input "krenten ... tuin" at bounding box center [300, 107] width 5 height 5
radio input "true"
click at [437, 108] on label "ontbijt ... kelders" at bounding box center [402, 105] width 78 height 16
click at [408, 108] on input "ontbijt ... kelders" at bounding box center [404, 107] width 5 height 5
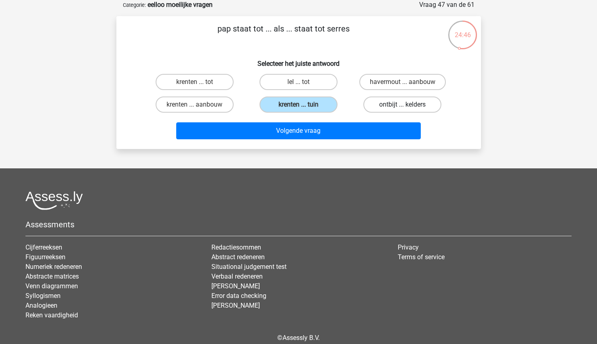
radio input "true"
click at [401, 82] on label "havermout ... aanbouw" at bounding box center [402, 82] width 86 height 16
click at [402, 82] on input "havermout ... aanbouw" at bounding box center [404, 84] width 5 height 5
radio input "true"
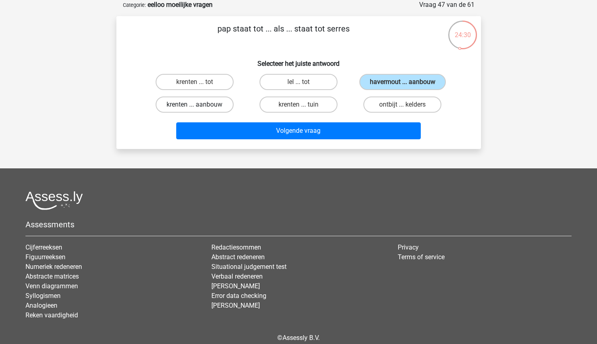
click at [209, 106] on label "krenten ... aanbouw" at bounding box center [194, 105] width 78 height 16
click at [200, 106] on input "krenten ... aanbouw" at bounding box center [196, 107] width 5 height 5
radio input "true"
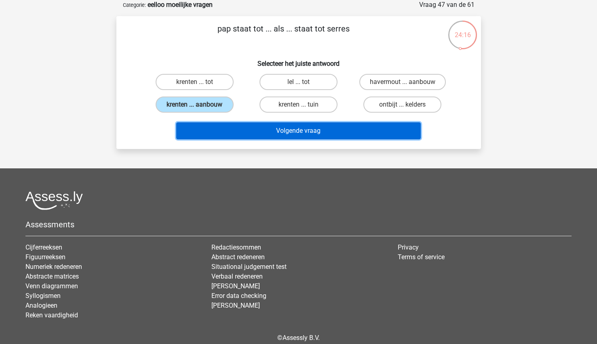
click at [233, 131] on button "Volgende vraag" at bounding box center [298, 130] width 244 height 17
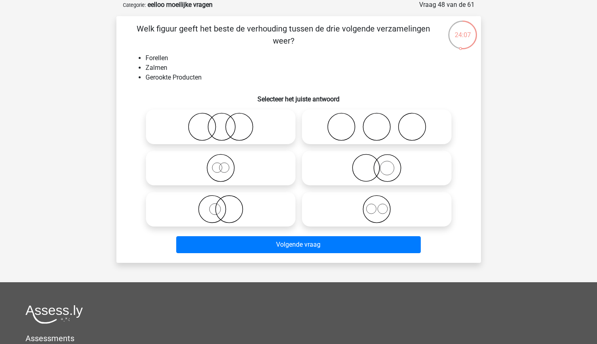
click at [255, 137] on icon at bounding box center [220, 127] width 143 height 28
click at [226, 123] on input "radio" at bounding box center [223, 120] width 5 height 5
radio input "true"
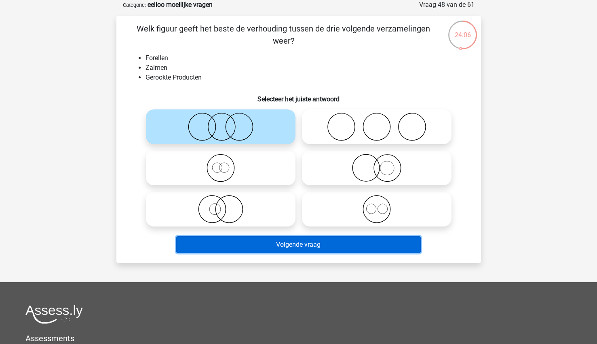
click at [255, 243] on button "Volgende vraag" at bounding box center [298, 244] width 244 height 17
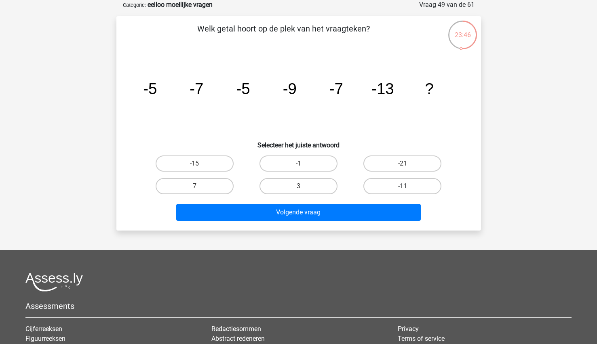
click at [397, 191] on label "-11" at bounding box center [402, 186] width 78 height 16
click at [402, 191] on input "-11" at bounding box center [404, 188] width 5 height 5
radio input "true"
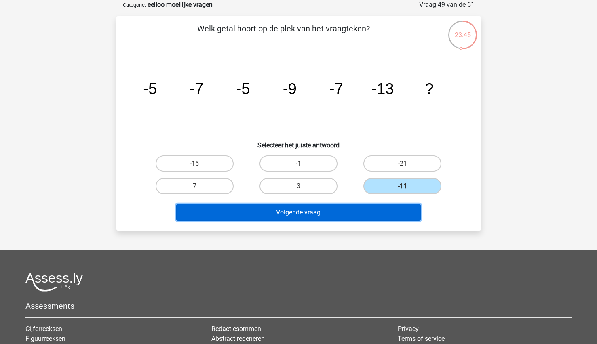
click at [353, 219] on button "Volgende vraag" at bounding box center [298, 212] width 244 height 17
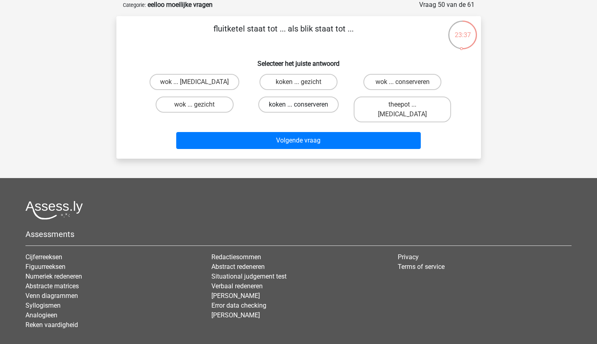
click at [333, 103] on label "koken ... conserveren" at bounding box center [298, 105] width 80 height 16
click at [303, 105] on input "koken ... conserveren" at bounding box center [300, 107] width 5 height 5
radio input "true"
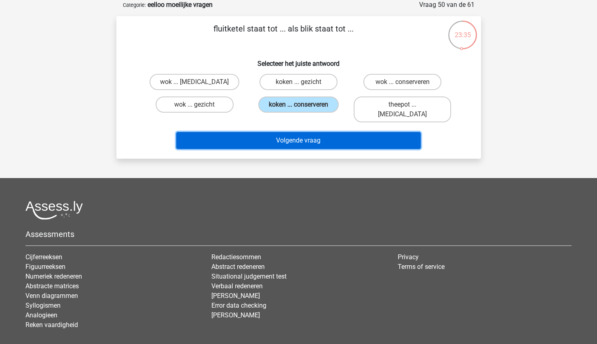
click at [321, 132] on button "Volgende vraag" at bounding box center [298, 140] width 244 height 17
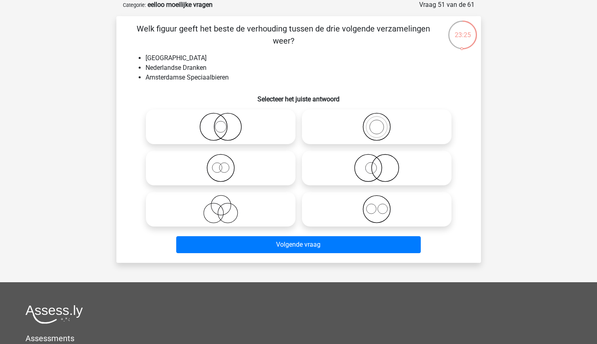
click at [231, 124] on icon at bounding box center [220, 127] width 143 height 28
click at [226, 123] on input "radio" at bounding box center [223, 120] width 5 height 5
radio input "true"
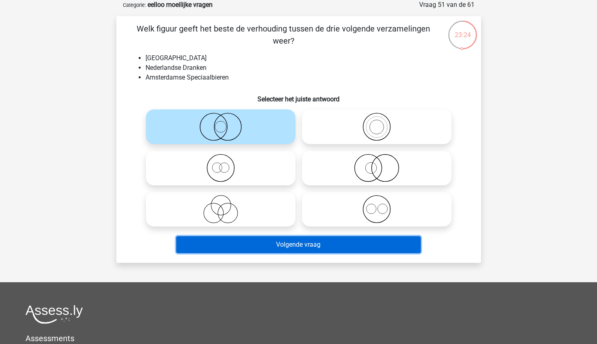
click at [248, 246] on button "Volgende vraag" at bounding box center [298, 244] width 244 height 17
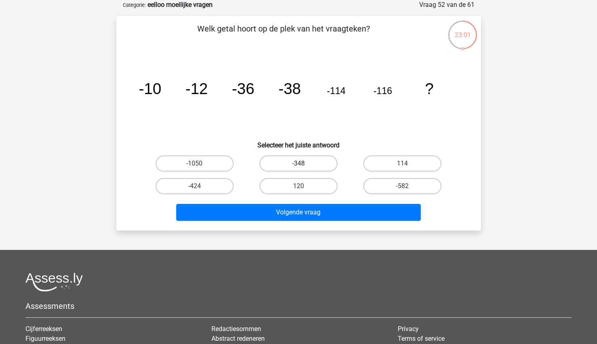
click at [307, 166] on label "-348" at bounding box center [298, 163] width 78 height 16
click at [303, 166] on input "-348" at bounding box center [300, 166] width 5 height 5
radio input "true"
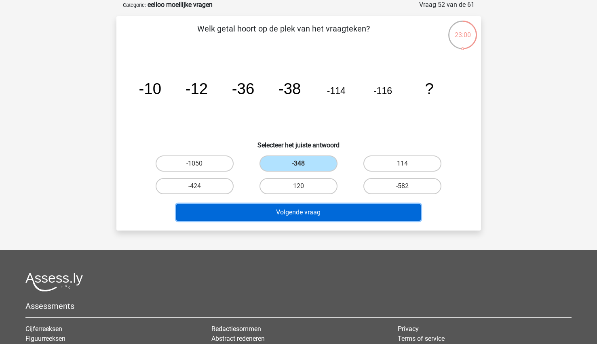
click at [272, 217] on button "Volgende vraag" at bounding box center [298, 212] width 244 height 17
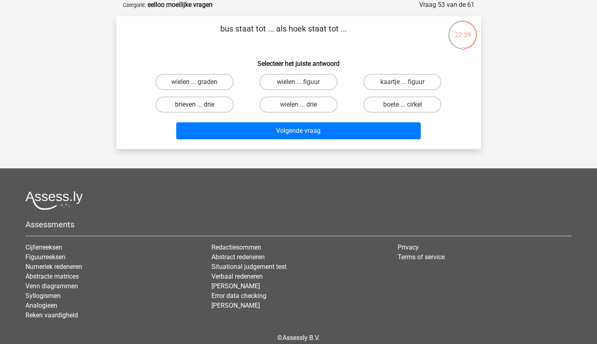
click at [214, 109] on label "brieven ... drie" at bounding box center [194, 105] width 78 height 16
click at [200, 109] on input "brieven ... drie" at bounding box center [196, 107] width 5 height 5
radio input "true"
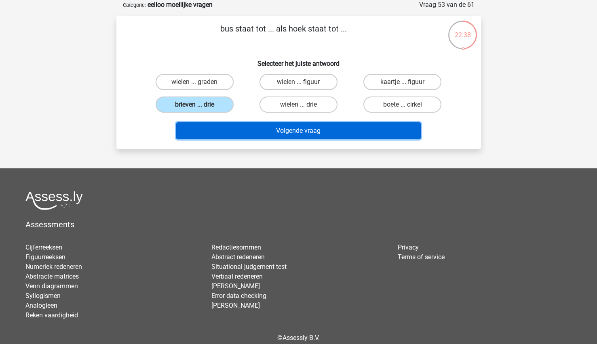
click at [223, 132] on button "Volgende vraag" at bounding box center [298, 130] width 244 height 17
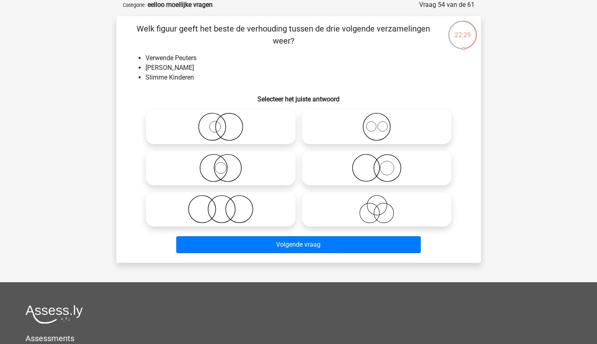
click at [251, 223] on icon at bounding box center [220, 209] width 143 height 28
click at [226, 205] on input "radio" at bounding box center [223, 202] width 5 height 5
radio input "true"
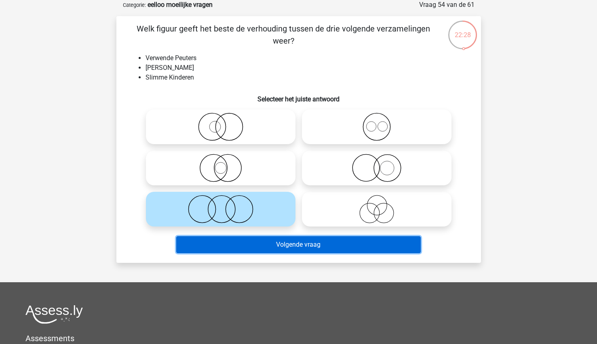
click at [249, 251] on button "Volgende vraag" at bounding box center [298, 244] width 244 height 17
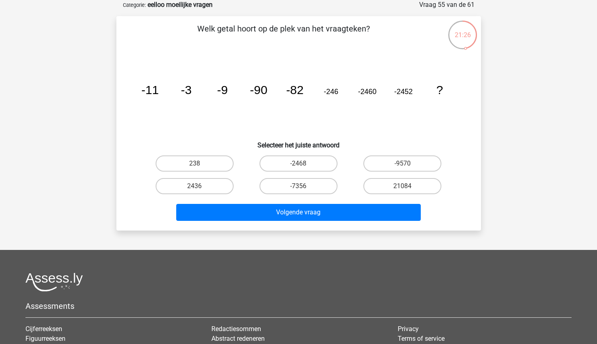
click at [299, 191] on input "-7356" at bounding box center [300, 188] width 5 height 5
radio input "true"
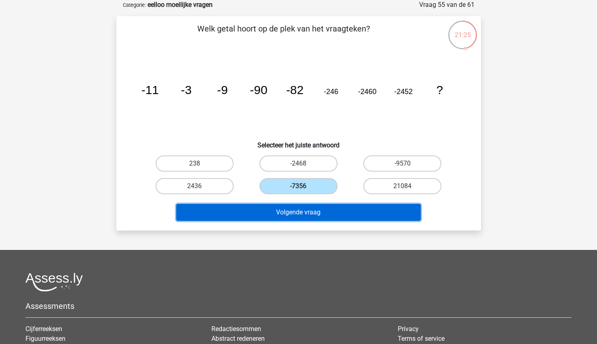
click at [273, 214] on button "Volgende vraag" at bounding box center [298, 212] width 244 height 17
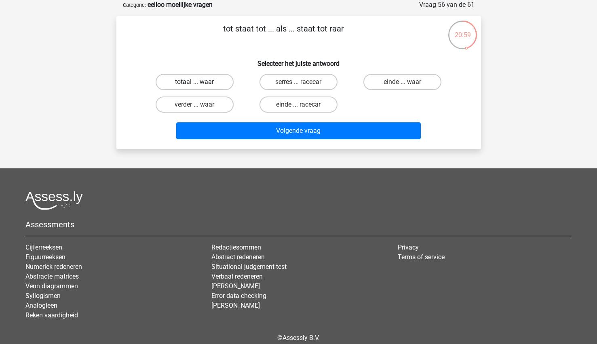
click at [219, 76] on label "totaal ... waar" at bounding box center [194, 82] width 78 height 16
click at [200, 82] on input "totaal ... waar" at bounding box center [196, 84] width 5 height 5
radio input "true"
click at [302, 105] on input "einde ... racecar" at bounding box center [300, 107] width 5 height 5
radio input "true"
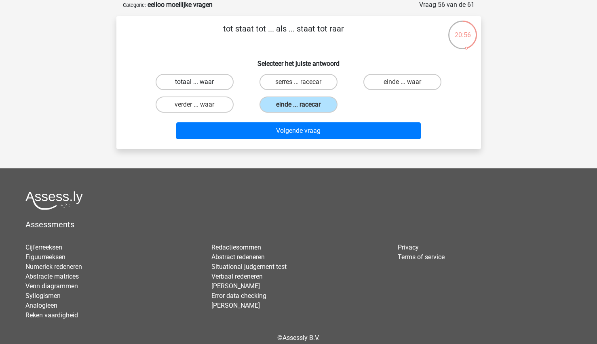
click at [212, 83] on label "totaal ... waar" at bounding box center [194, 82] width 78 height 16
click at [200, 83] on input "totaal ... waar" at bounding box center [196, 84] width 5 height 5
radio input "true"
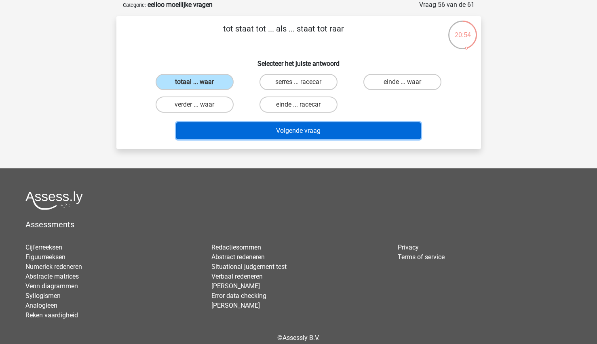
click at [230, 130] on button "Volgende vraag" at bounding box center [298, 130] width 244 height 17
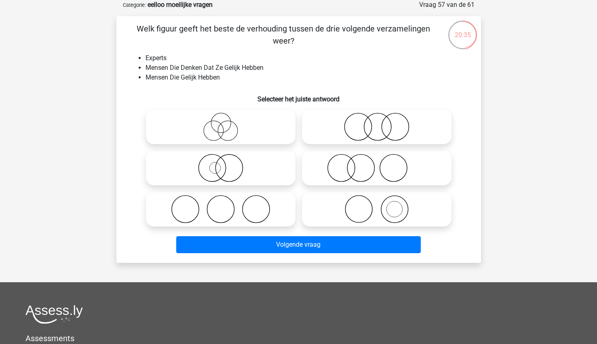
click at [250, 133] on icon at bounding box center [220, 127] width 143 height 28
click at [226, 123] on input "radio" at bounding box center [223, 120] width 5 height 5
radio input "true"
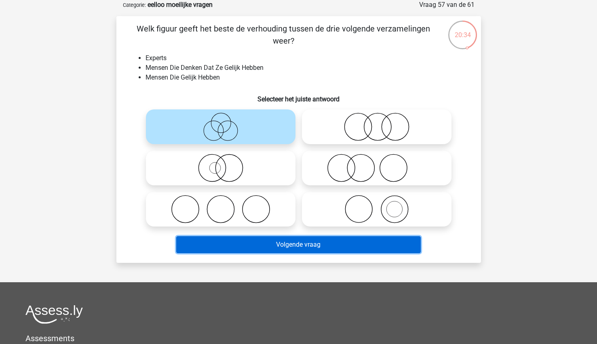
click at [231, 245] on button "Volgende vraag" at bounding box center [298, 244] width 244 height 17
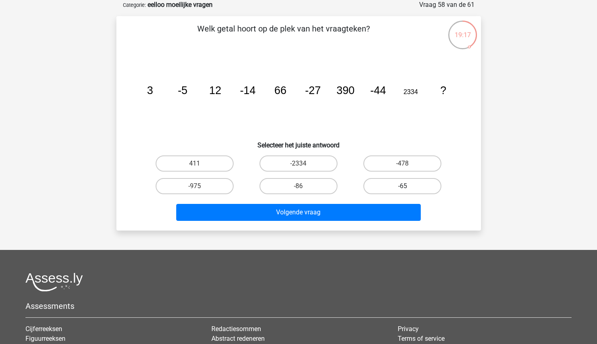
click at [387, 186] on label "-65" at bounding box center [402, 186] width 78 height 16
click at [402, 186] on input "-65" at bounding box center [404, 188] width 5 height 5
radio input "true"
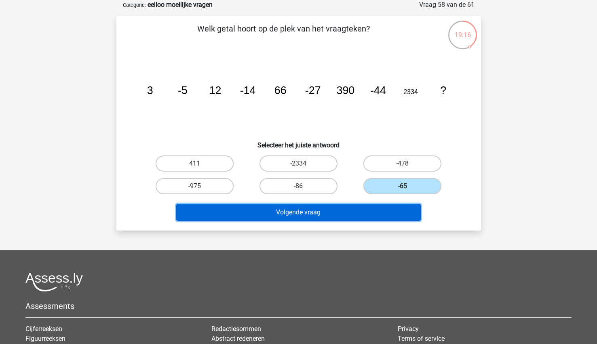
click at [344, 213] on button "Volgende vraag" at bounding box center [298, 212] width 244 height 17
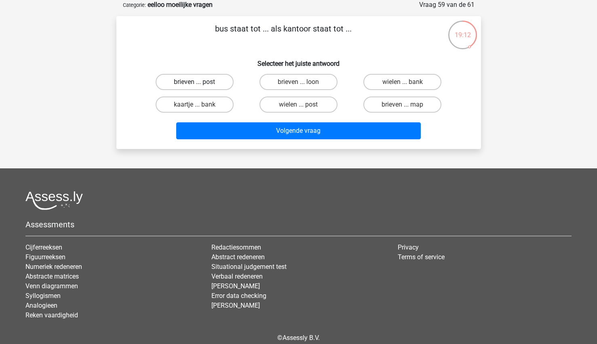
click at [214, 84] on label "brieven ... post" at bounding box center [194, 82] width 78 height 16
click at [200, 84] on input "brieven ... post" at bounding box center [196, 84] width 5 height 5
radio input "true"
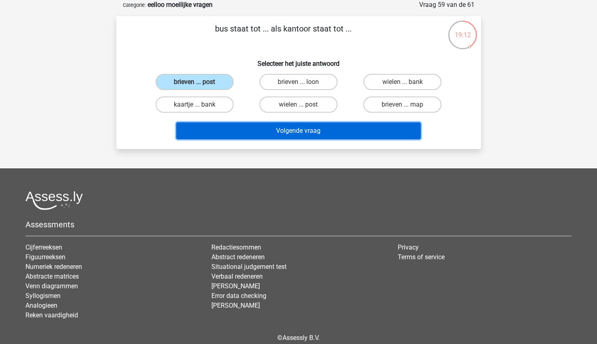
click at [237, 128] on button "Volgende vraag" at bounding box center [298, 130] width 244 height 17
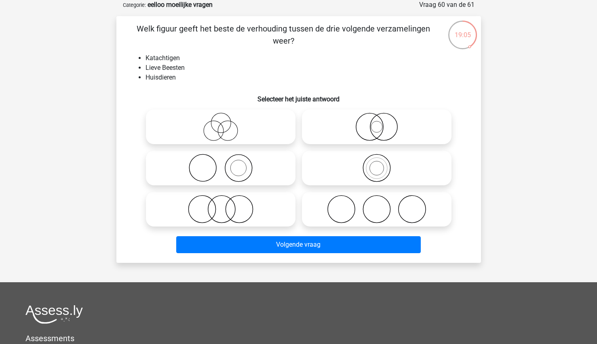
click at [250, 132] on icon at bounding box center [220, 127] width 143 height 28
click at [226, 123] on input "radio" at bounding box center [223, 120] width 5 height 5
radio input "true"
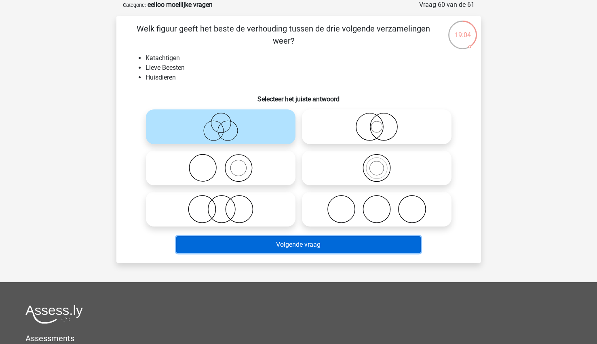
click at [233, 245] on button "Volgende vraag" at bounding box center [298, 244] width 244 height 17
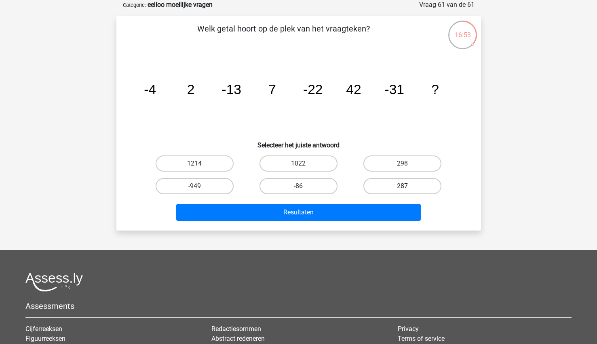
click at [380, 185] on label "287" at bounding box center [402, 186] width 78 height 16
click at [402, 186] on input "287" at bounding box center [404, 188] width 5 height 5
radio input "true"
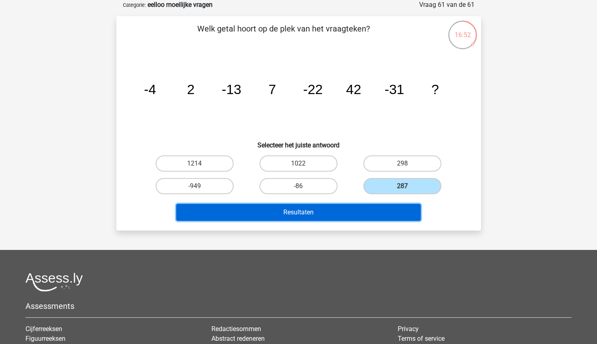
click at [334, 215] on button "Resultaten" at bounding box center [298, 212] width 244 height 17
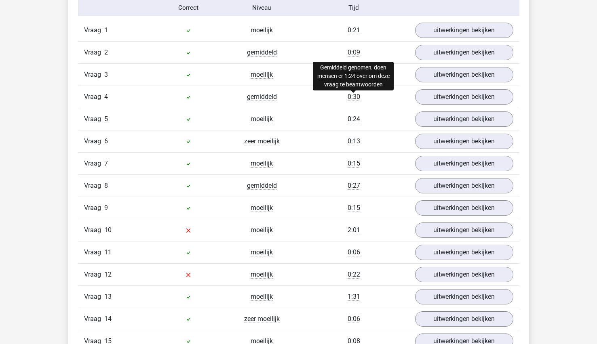
scroll to position [902, 0]
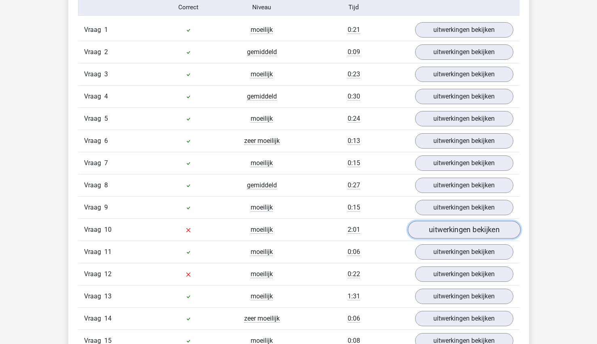
click at [466, 234] on link "uitwerkingen bekijken" at bounding box center [463, 230] width 113 height 18
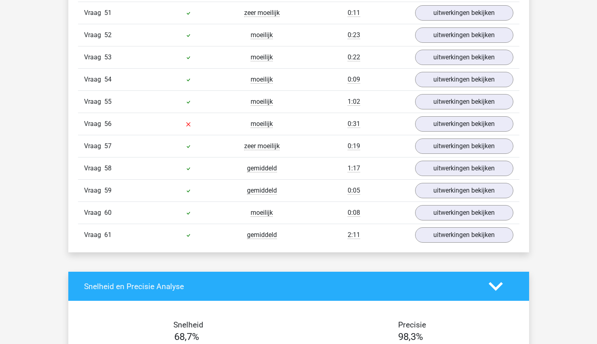
scroll to position [2519, 0]
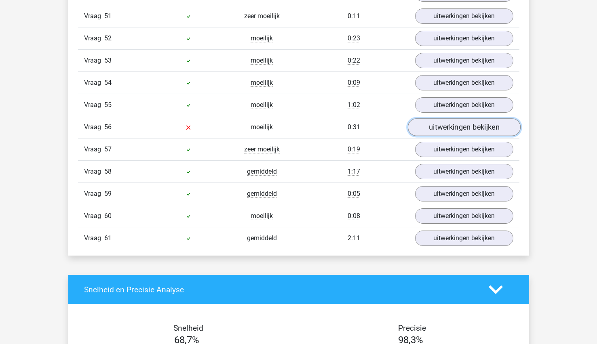
click at [435, 130] on link "uitwerkingen bekijken" at bounding box center [463, 127] width 113 height 18
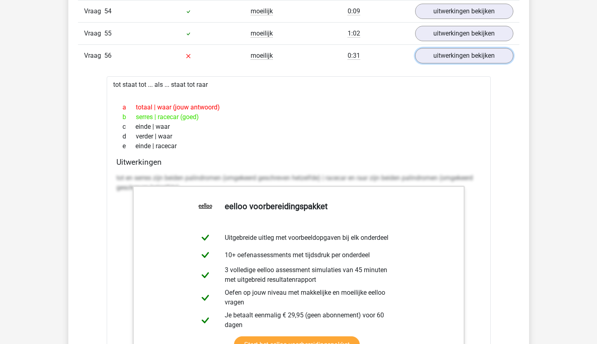
scroll to position [2582, 0]
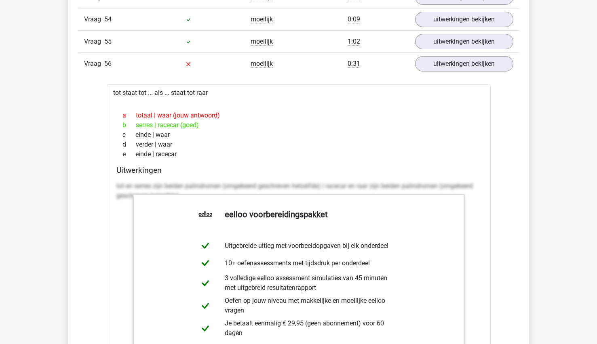
drag, startPoint x: 114, startPoint y: 93, endPoint x: 203, endPoint y: 128, distance: 95.8
click at [203, 128] on div "tot staat tot ... als ... staat tot raar a totaal | waar (jouw antwoord) b serr…" at bounding box center [299, 270] width 384 height 373
copy div "ot staat tot ... als ... staat tot raar a totaal | waar (jouw antwoord) b serre…"
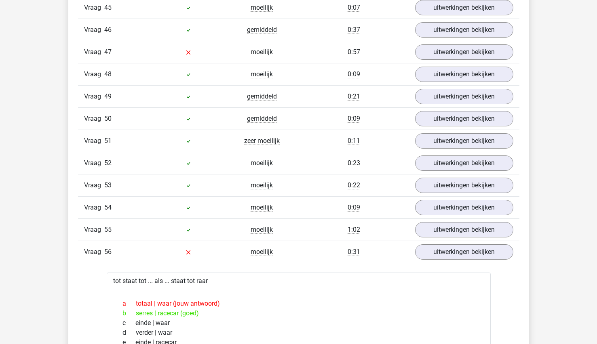
scroll to position [2393, 0]
click at [475, 54] on link "uitwerkingen bekijken" at bounding box center [463, 53] width 113 height 18
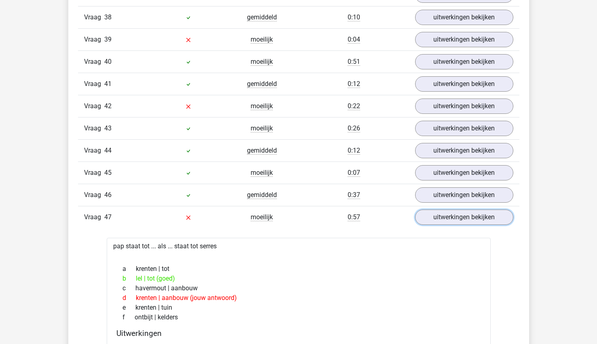
scroll to position [2227, 0]
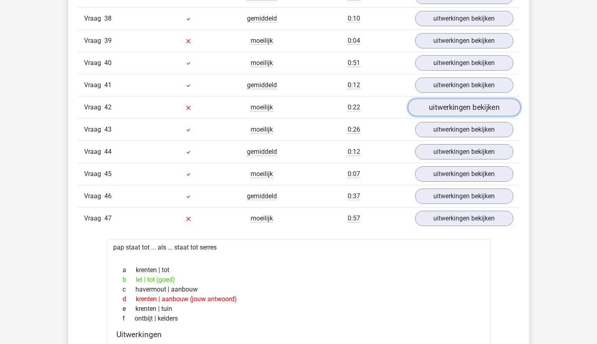
click at [459, 100] on link "uitwerkingen bekijken" at bounding box center [463, 108] width 113 height 18
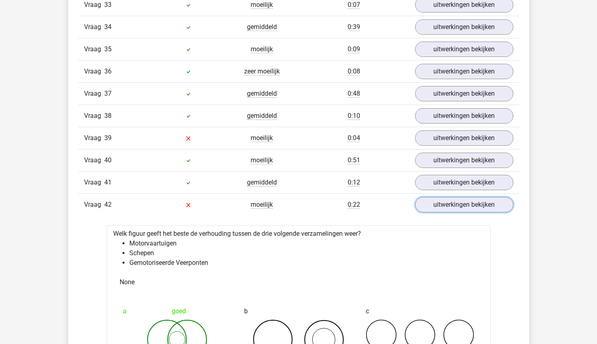
scroll to position [2128, 0]
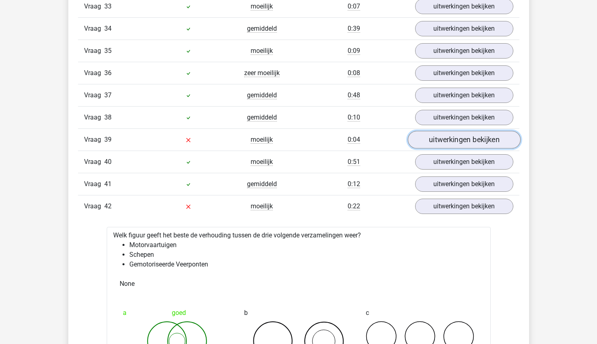
click at [435, 144] on link "uitwerkingen bekijken" at bounding box center [463, 140] width 113 height 18
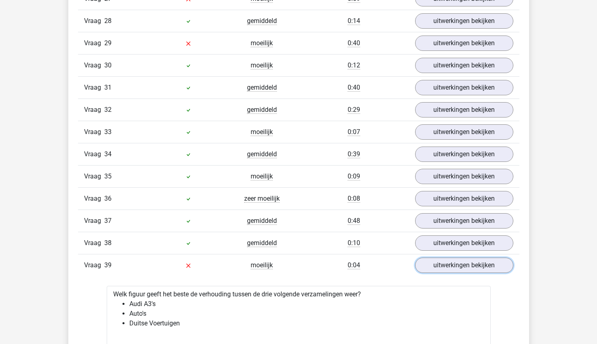
scroll to position [2000, 0]
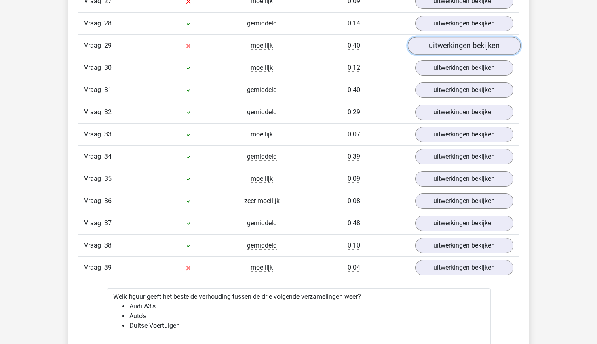
click at [452, 46] on link "uitwerkingen bekijken" at bounding box center [463, 46] width 113 height 18
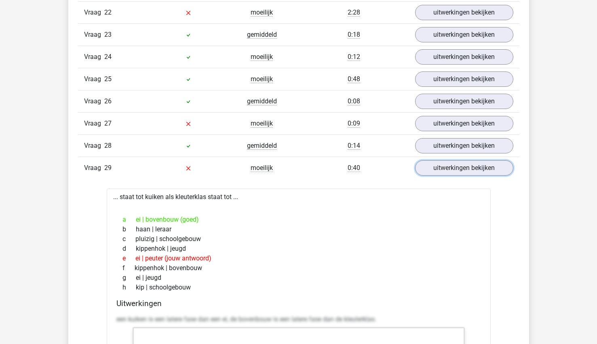
scroll to position [1878, 0]
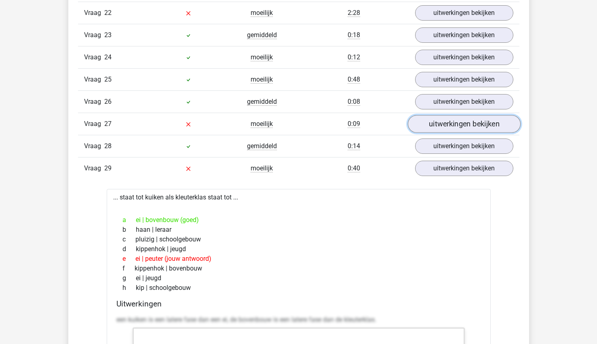
click at [444, 122] on link "uitwerkingen bekijken" at bounding box center [463, 124] width 113 height 18
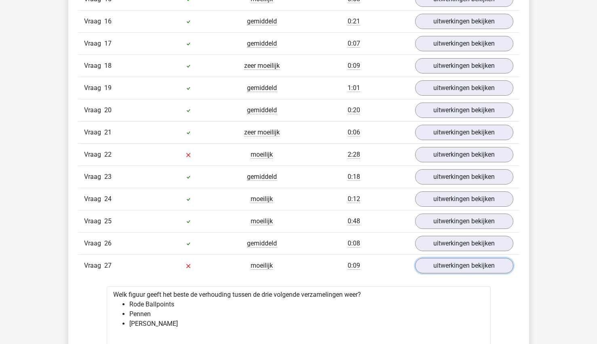
scroll to position [1735, 0]
click at [457, 157] on link "uitwerkingen bekijken" at bounding box center [463, 155] width 113 height 18
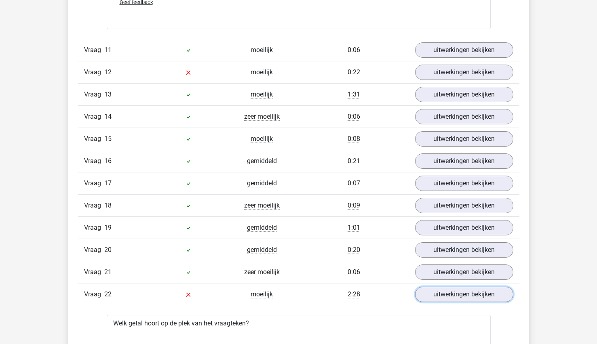
scroll to position [1597, 0]
